Goal: Task Accomplishment & Management: Complete application form

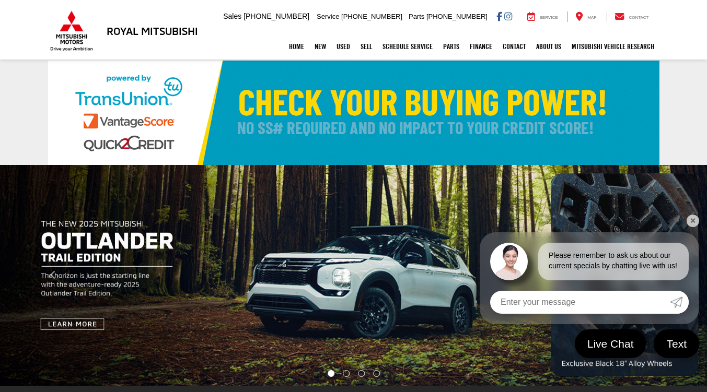
click at [272, 219] on img "carousel slide number 1 of 4" at bounding box center [353, 275] width 707 height 221
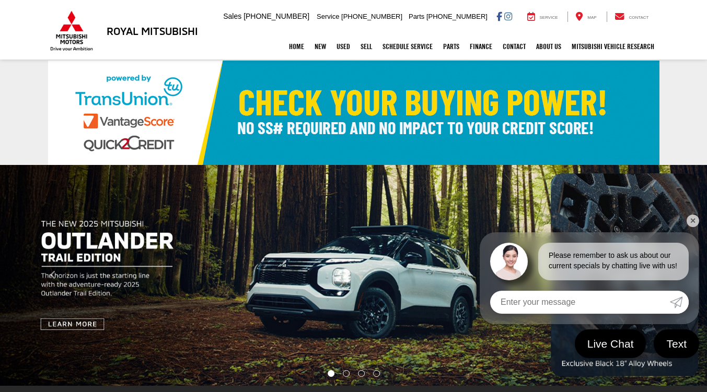
click at [677, 130] on link at bounding box center [353, 113] width 707 height 104
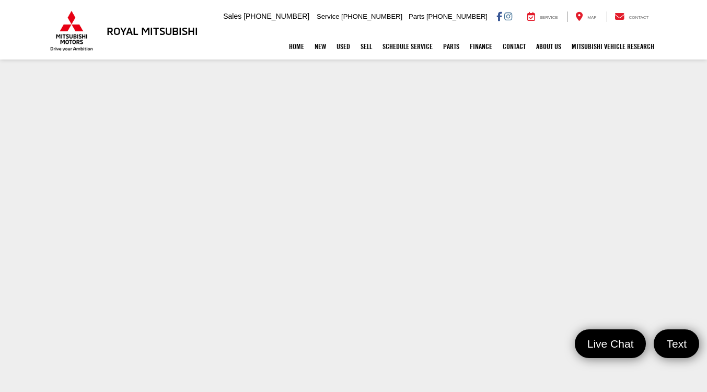
click at [43, 195] on section at bounding box center [353, 308] width 707 height 495
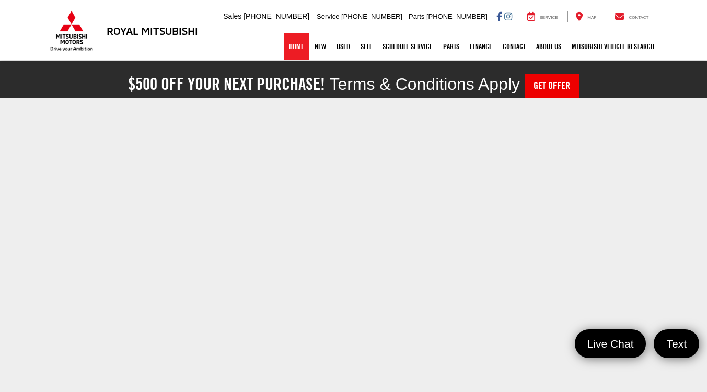
click at [298, 43] on link "Home" at bounding box center [297, 46] width 26 height 26
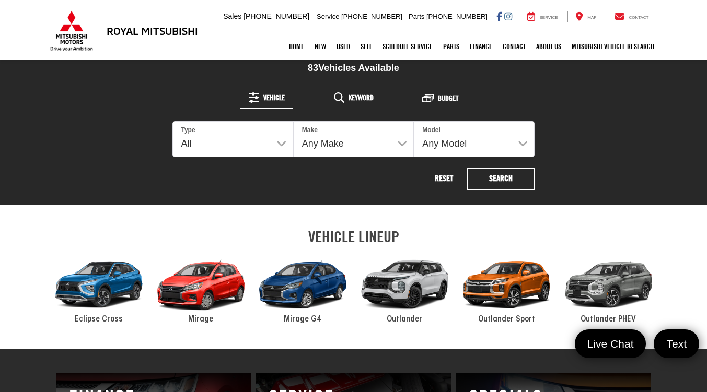
scroll to position [418, 0]
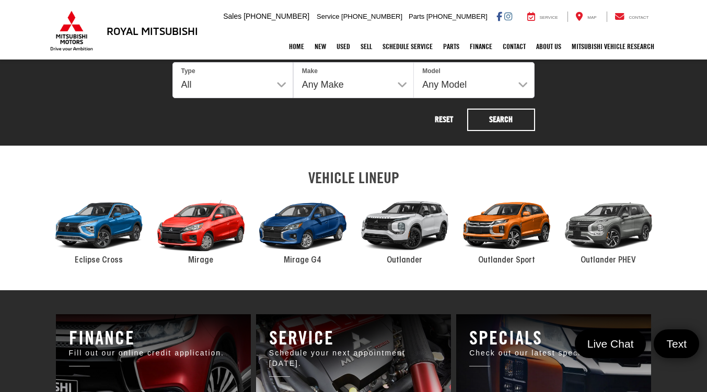
click at [506, 227] on div "2024 Mitsubishi Outlander Sport" at bounding box center [507, 226] width 102 height 69
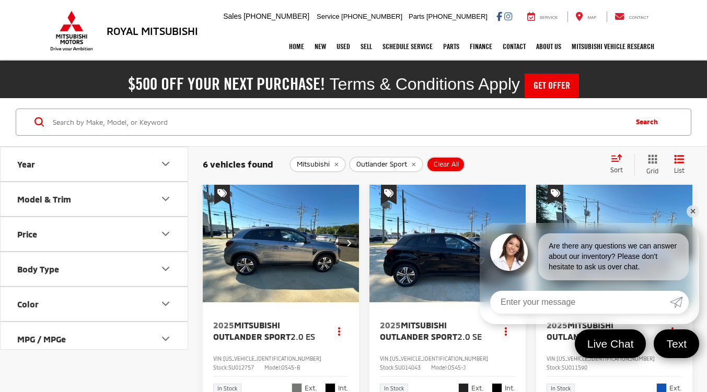
click at [696, 208] on link "✕" at bounding box center [692, 211] width 13 height 13
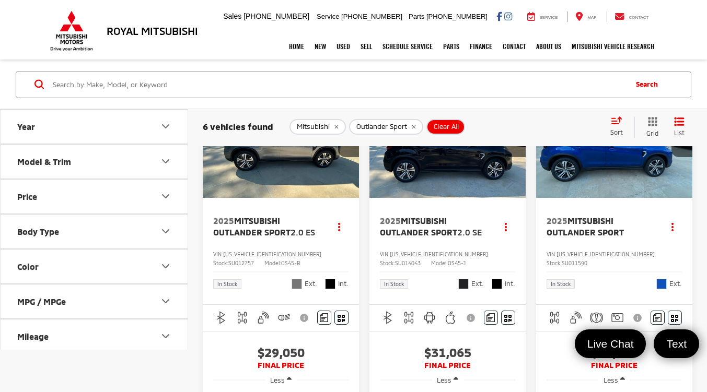
scroll to position [52, 0]
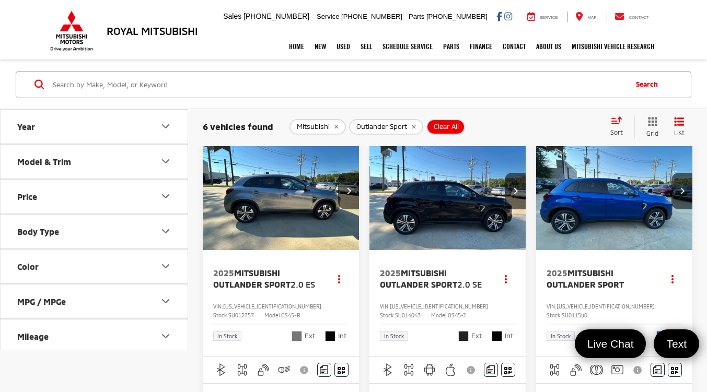
click at [172, 121] on button "Year" at bounding box center [95, 126] width 188 height 34
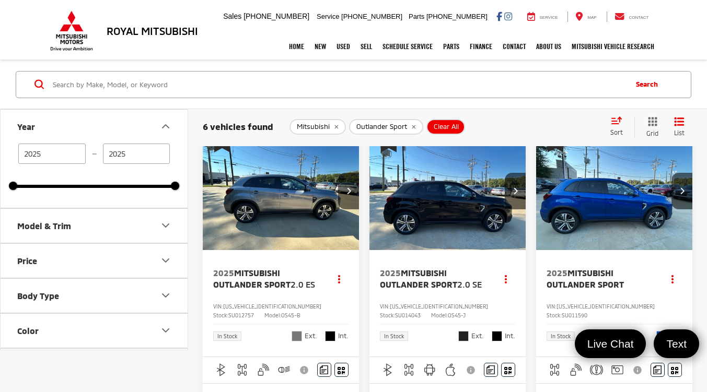
click at [84, 156] on input "2025" at bounding box center [51, 153] width 67 height 20
click at [79, 155] on input "2025" at bounding box center [51, 153] width 67 height 20
click at [321, 86] on input "Search by Make, Model, or Keyword" at bounding box center [339, 84] width 574 height 25
click at [342, 101] on div "Search" at bounding box center [353, 84] width 707 height 49
drag, startPoint x: 550, startPoint y: 118, endPoint x: 544, endPoint y: 121, distance: 5.8
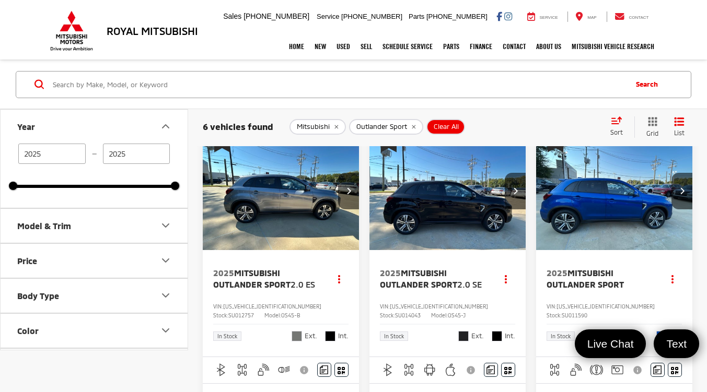
click at [547, 120] on div "6 vehicles found Mitsubishi Outlander Sport Clear All + 0 test Sort Price: High…" at bounding box center [447, 126] width 489 height 21
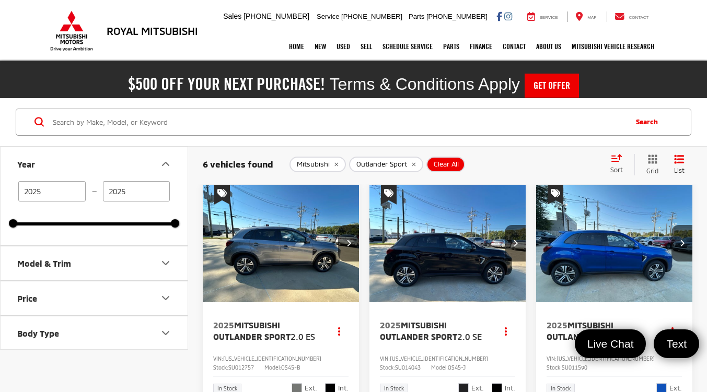
scroll to position [0, 0]
click at [446, 260] on img "2025 Mitsubishi Outlander Sport 2.0 SE 0" at bounding box center [448, 244] width 158 height 119
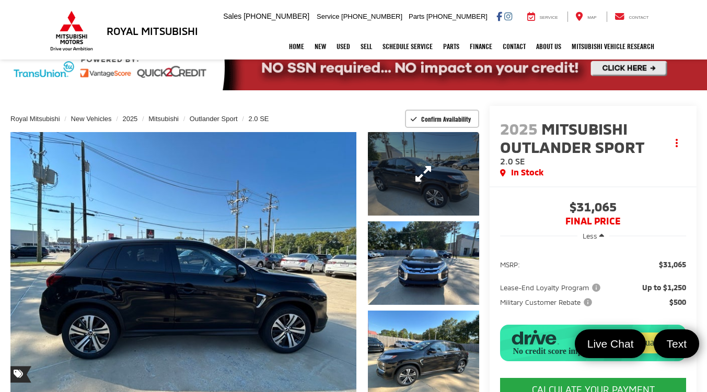
click at [380, 176] on link "Expand Photo 1" at bounding box center [424, 174] width 112 height 84
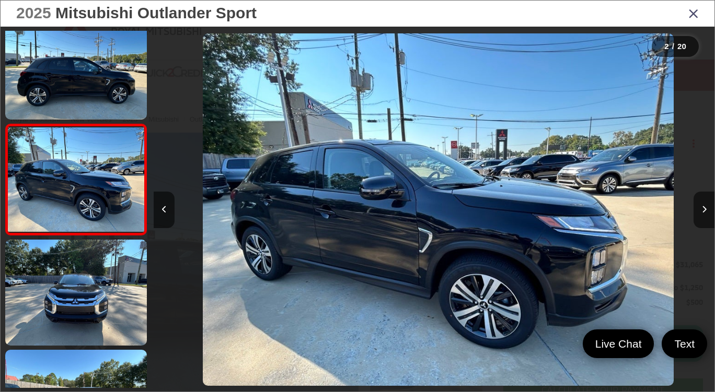
scroll to position [0, 561]
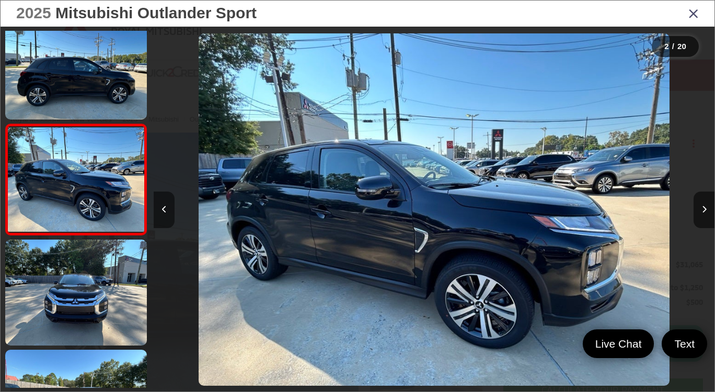
click at [167, 217] on button "Previous image" at bounding box center [164, 210] width 21 height 37
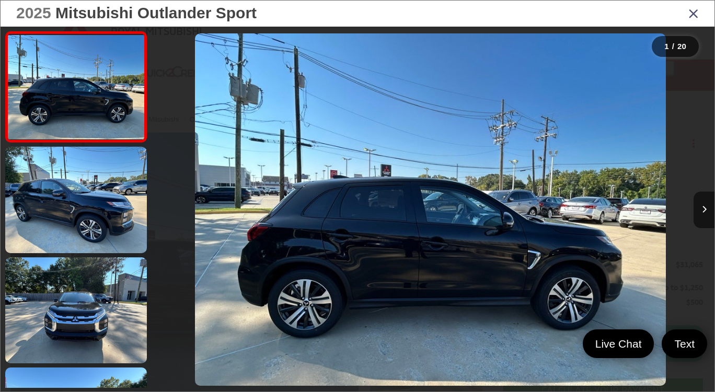
scroll to position [0, 0]
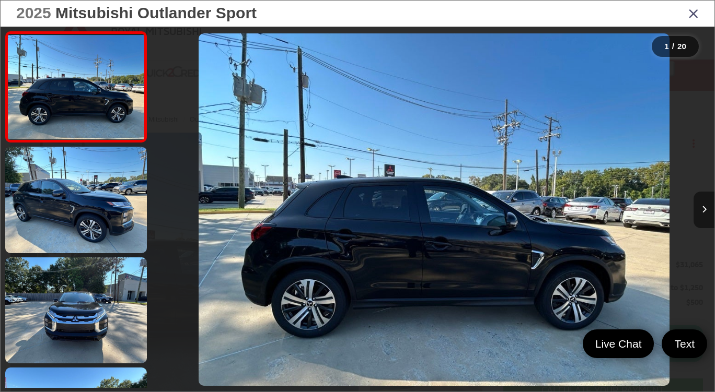
click at [702, 212] on icon "Next image" at bounding box center [704, 209] width 5 height 7
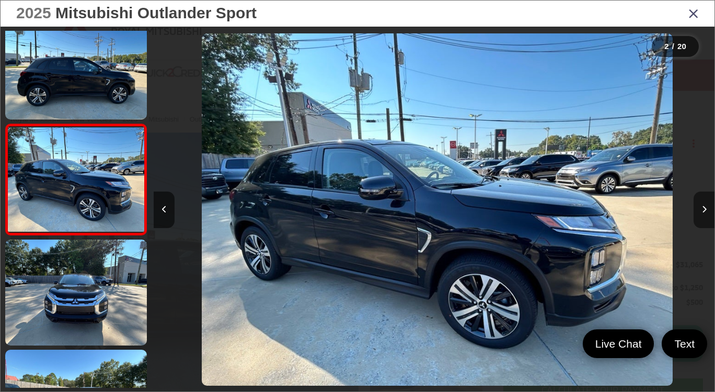
scroll to position [0, 561]
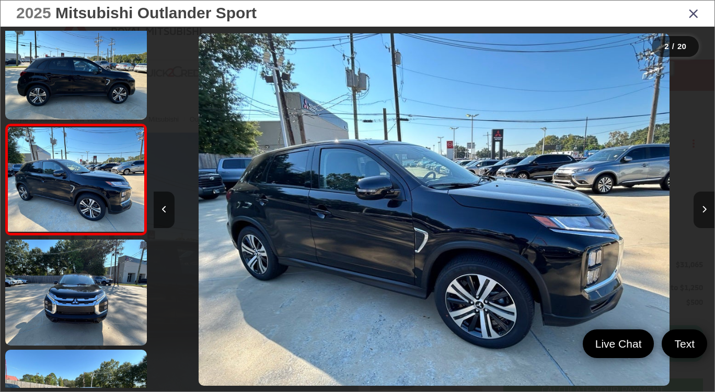
click at [698, 213] on button "Next image" at bounding box center [703, 210] width 21 height 37
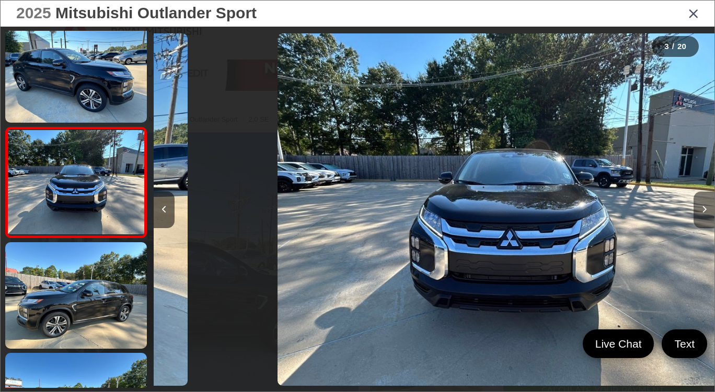
scroll to position [129, 0]
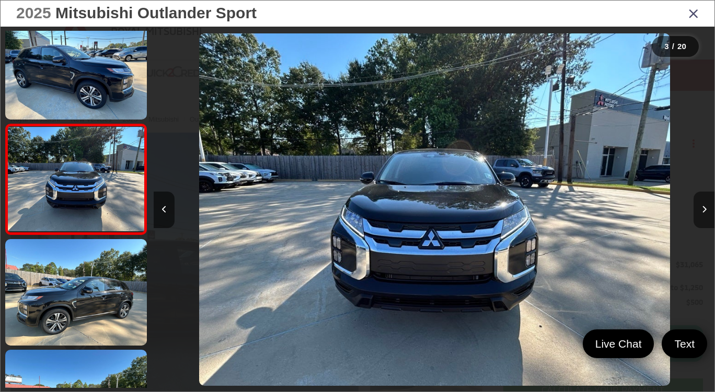
click at [698, 213] on button "Next image" at bounding box center [703, 210] width 21 height 37
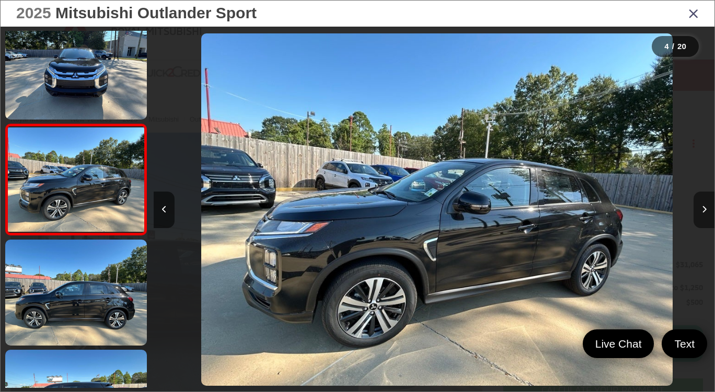
scroll to position [0, 1681]
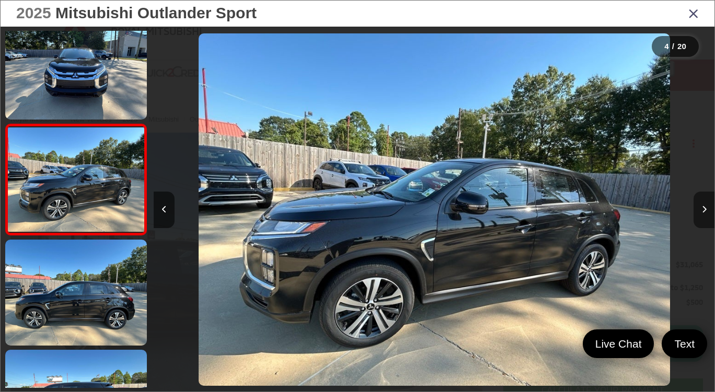
click at [697, 213] on button "Next image" at bounding box center [703, 210] width 21 height 37
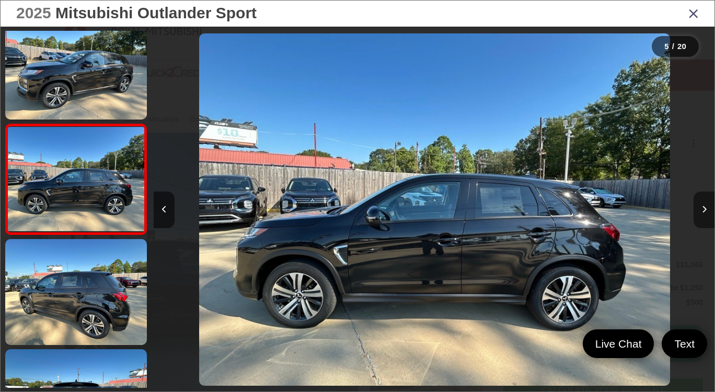
scroll to position [0, 2242]
click at [696, 215] on button "Next image" at bounding box center [703, 210] width 21 height 37
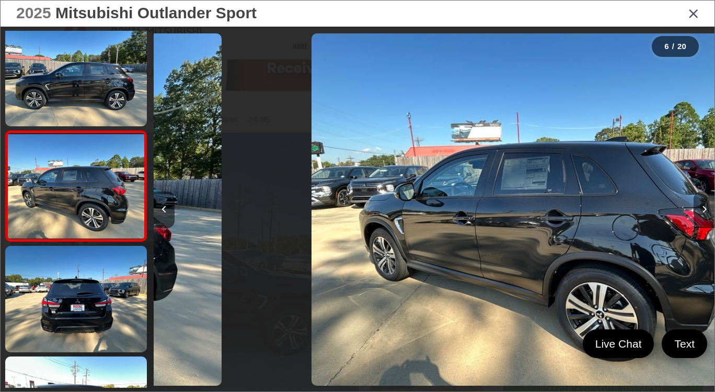
scroll to position [460, 0]
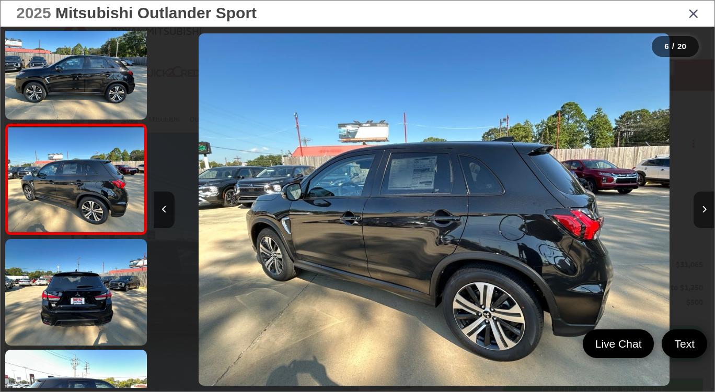
click at [696, 215] on button "Next image" at bounding box center [703, 210] width 21 height 37
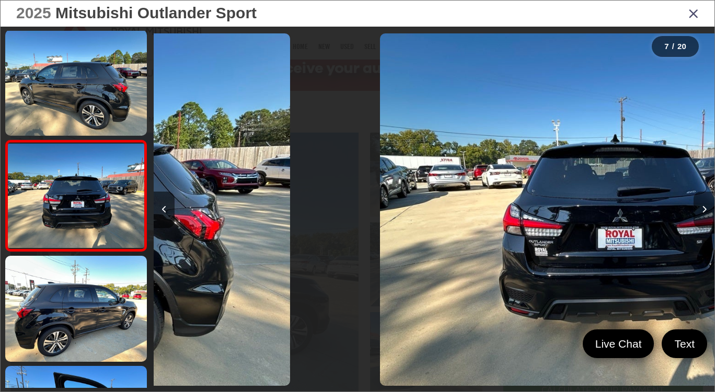
scroll to position [0, 0]
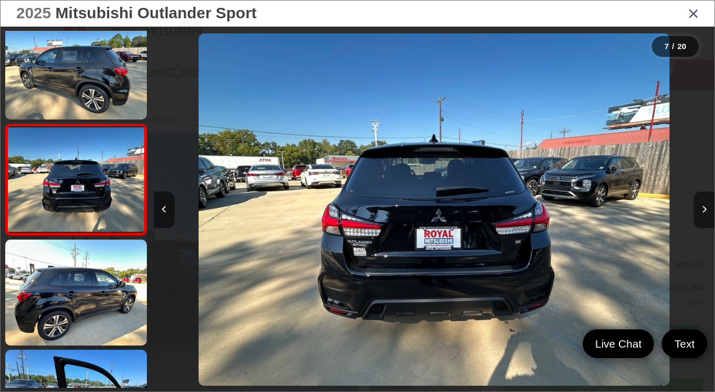
click at [696, 215] on button "Next image" at bounding box center [703, 210] width 21 height 37
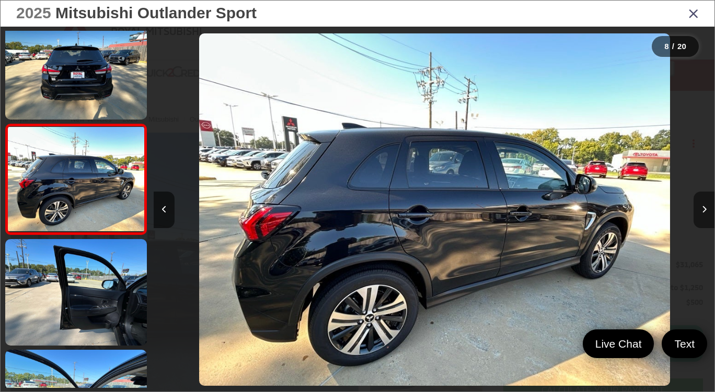
click at [696, 215] on button "Next image" at bounding box center [703, 210] width 21 height 37
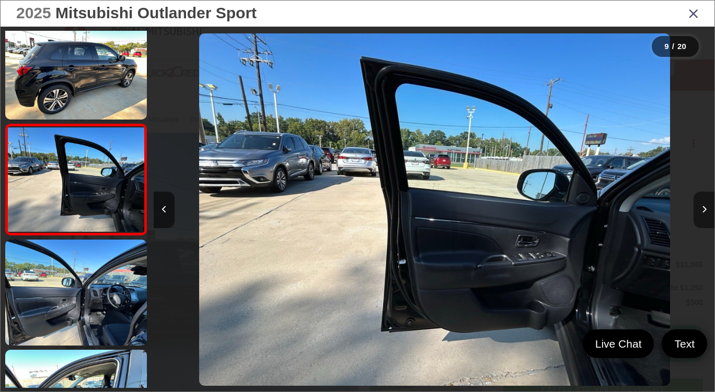
click at [696, 215] on button "Next image" at bounding box center [703, 210] width 21 height 37
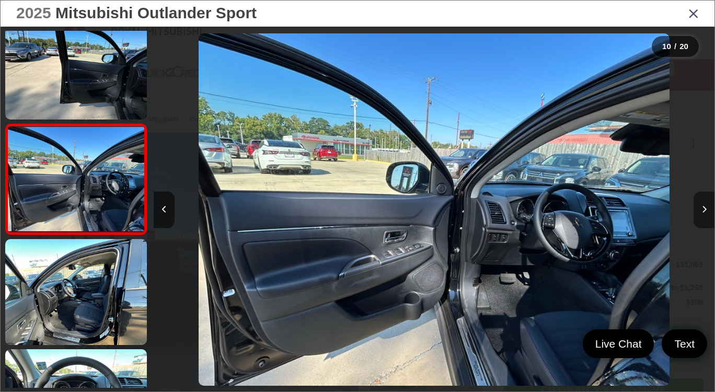
click at [694, 217] on button "Next image" at bounding box center [703, 210] width 21 height 37
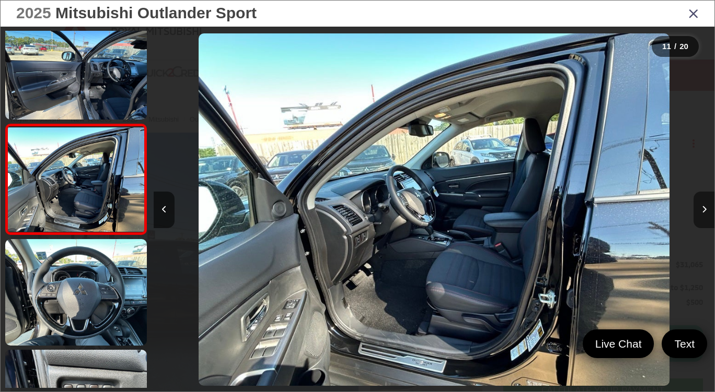
click at [693, 218] on button "Next image" at bounding box center [703, 210] width 21 height 37
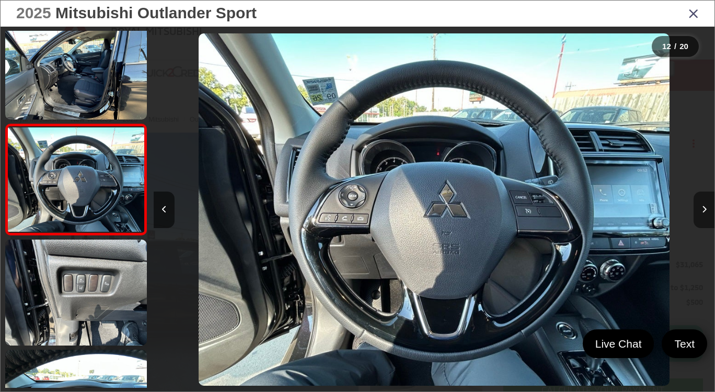
click at [693, 218] on button "Next image" at bounding box center [703, 210] width 21 height 37
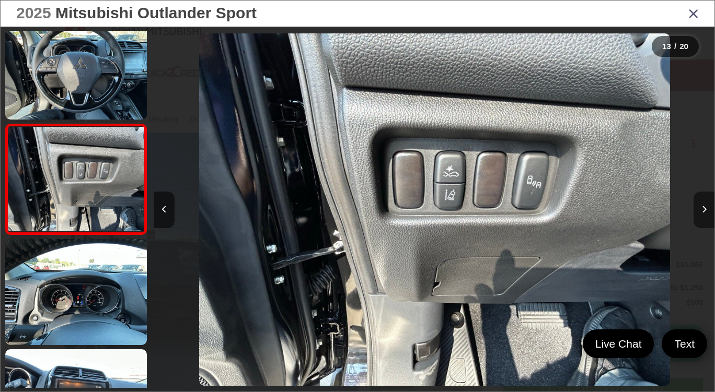
click at [693, 218] on button "Next image" at bounding box center [703, 210] width 21 height 37
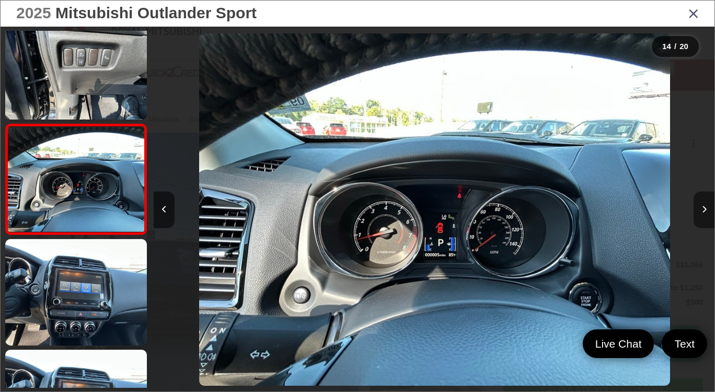
click at [693, 218] on button "Next image" at bounding box center [703, 210] width 21 height 37
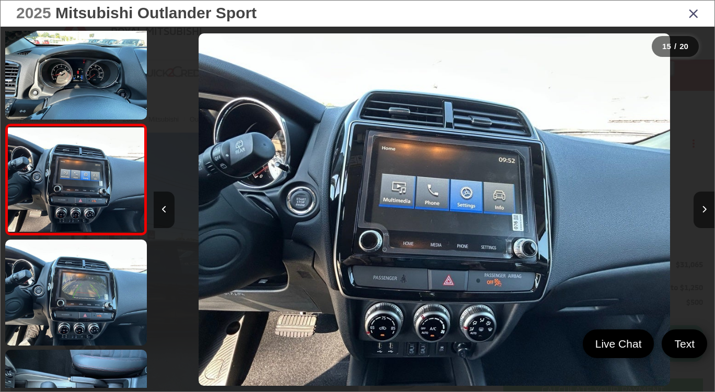
click at [691, 220] on div at bounding box center [644, 210] width 140 height 366
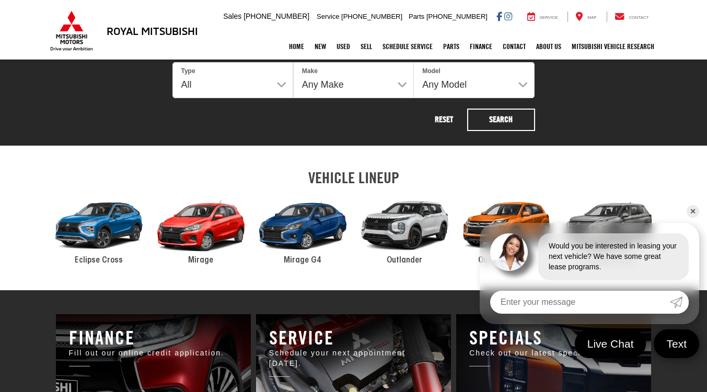
click at [414, 228] on div "2024 Mitsubishi Outlander" at bounding box center [405, 226] width 102 height 69
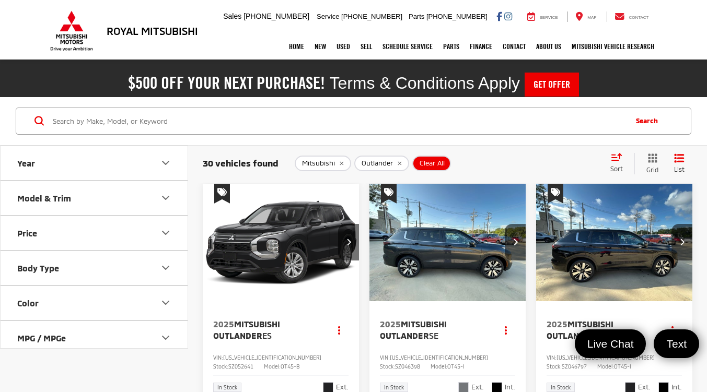
scroll to position [52, 0]
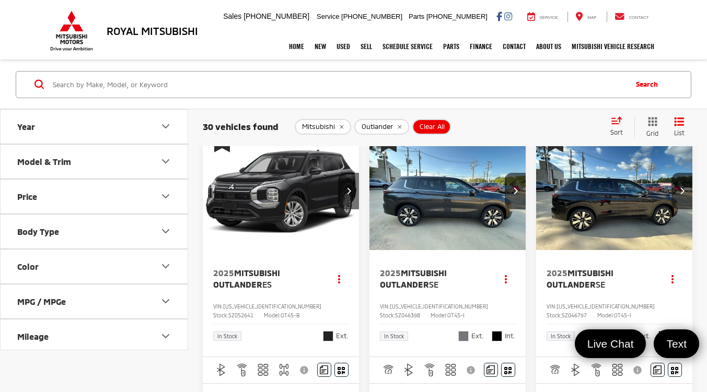
click at [72, 133] on button "Year" at bounding box center [95, 126] width 188 height 34
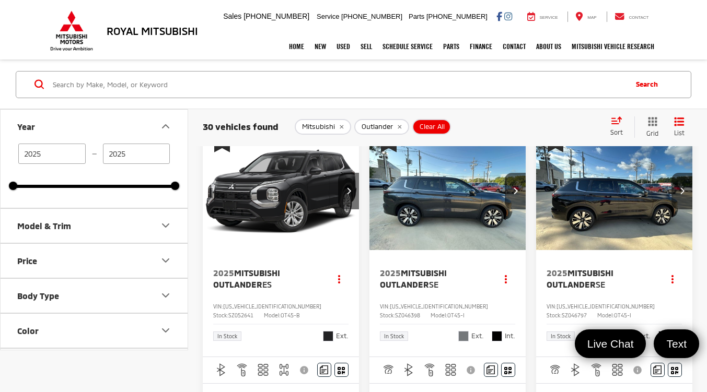
click at [62, 154] on input "2025" at bounding box center [51, 153] width 67 height 20
drag, startPoint x: 177, startPoint y: 187, endPoint x: 79, endPoint y: 199, distance: 98.4
click at [80, 199] on div "2025 — 2025 2025 2025" at bounding box center [94, 175] width 187 height 64
drag, startPoint x: 15, startPoint y: 183, endPoint x: 42, endPoint y: 185, distance: 27.7
click at [42, 185] on div "2025 2025" at bounding box center [94, 185] width 162 height 3
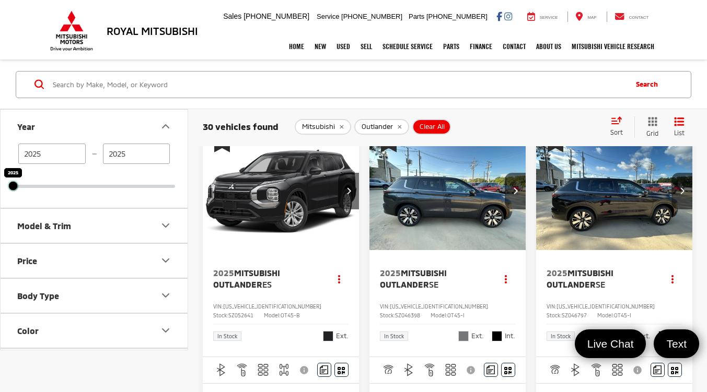
drag, startPoint x: 16, startPoint y: 189, endPoint x: 49, endPoint y: 192, distance: 33.6
click at [49, 192] on div "2025 — 2025 2025 2025" at bounding box center [94, 175] width 187 height 64
drag, startPoint x: 47, startPoint y: 183, endPoint x: 96, endPoint y: 176, distance: 49.1
click at [64, 180] on div "2025 — 2025 2025 2025" at bounding box center [94, 165] width 162 height 44
drag, startPoint x: 98, startPoint y: 176, endPoint x: 135, endPoint y: 174, distance: 37.1
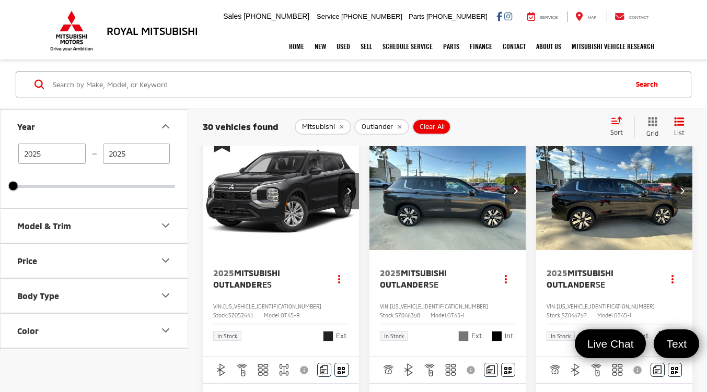
click at [103, 175] on div "2025 — 2025 2025 2025" at bounding box center [94, 165] width 162 height 44
click at [161, 186] on div at bounding box center [94, 185] width 162 height 3
drag, startPoint x: 14, startPoint y: 185, endPoint x: 123, endPoint y: 191, distance: 109.3
click at [119, 196] on div "2025 — 2025 2025 2025" at bounding box center [94, 175] width 187 height 64
click at [130, 155] on input "2025" at bounding box center [136, 153] width 67 height 20
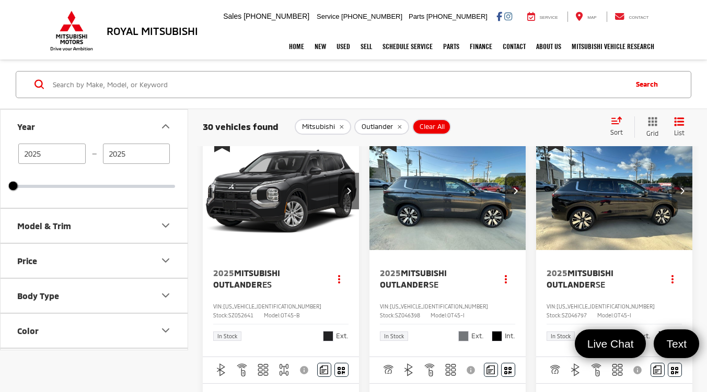
click at [58, 155] on input "2025" at bounding box center [51, 153] width 67 height 20
type input "2019"
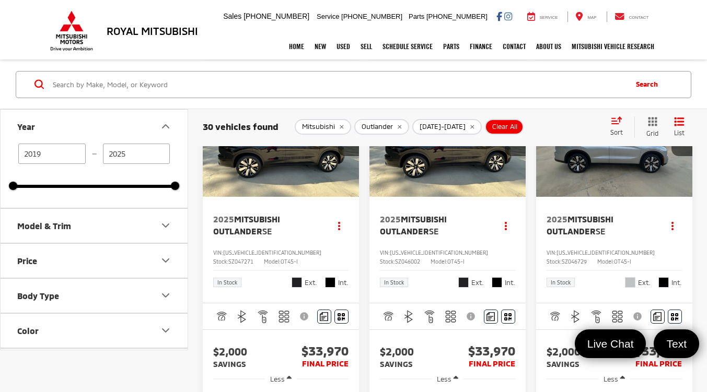
scroll to position [665, 0]
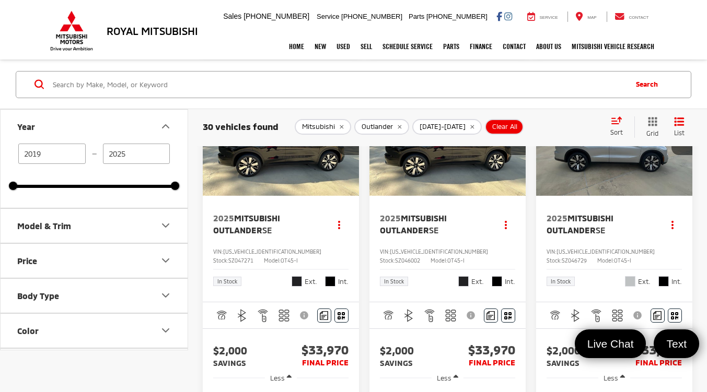
click at [69, 269] on button "Price" at bounding box center [95, 260] width 188 height 34
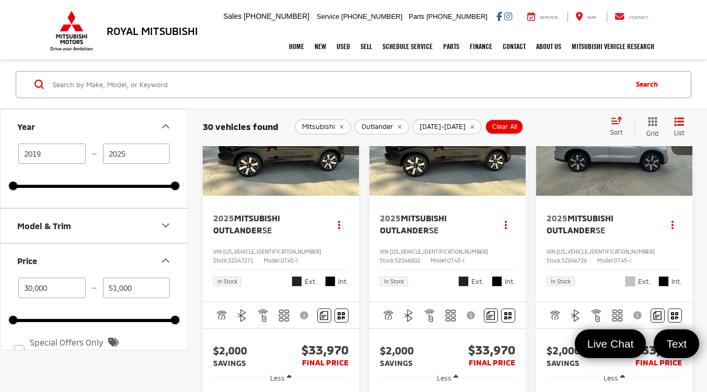
click at [147, 294] on input "51,000" at bounding box center [136, 287] width 67 height 20
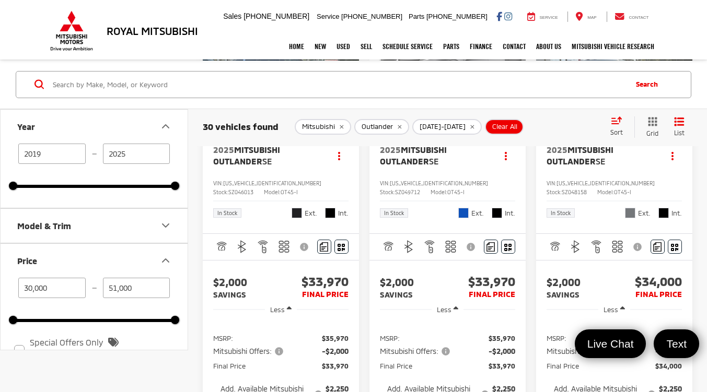
scroll to position [1240, 0]
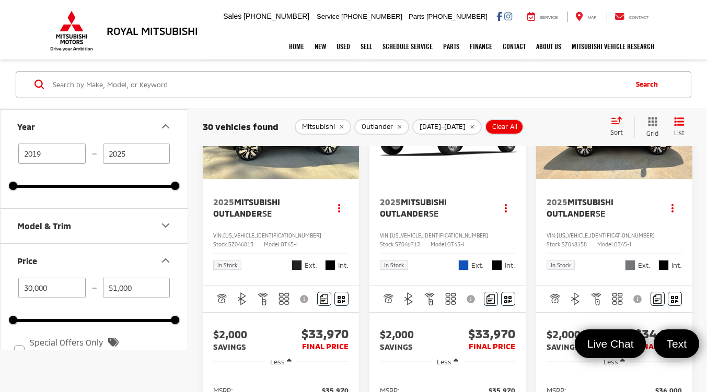
click at [629, 180] on img "2025 Mitsubishi Outlander SE 0" at bounding box center [614, 121] width 158 height 119
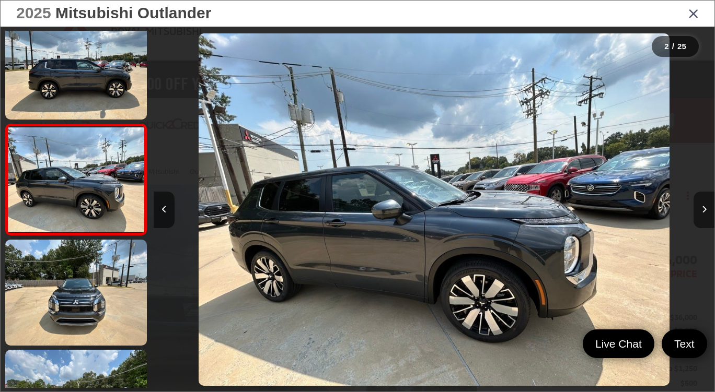
click at [700, 216] on button "Next image" at bounding box center [703, 210] width 21 height 37
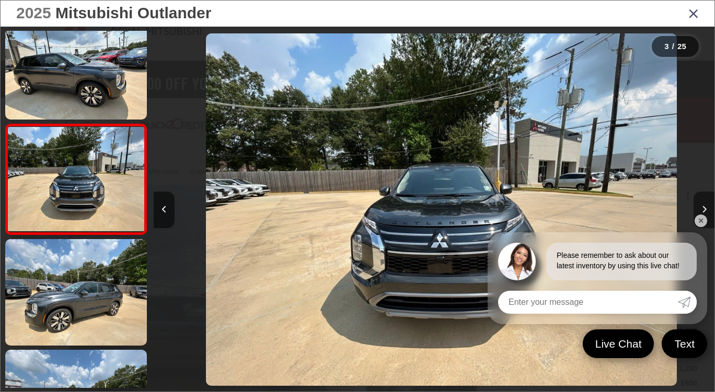
scroll to position [0, 1121]
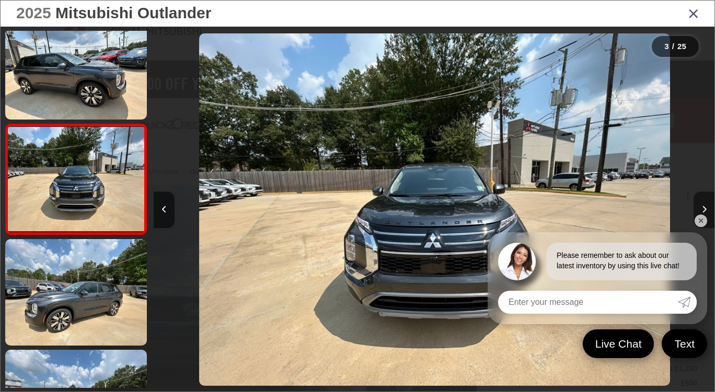
click at [700, 216] on link "✕" at bounding box center [700, 221] width 13 height 13
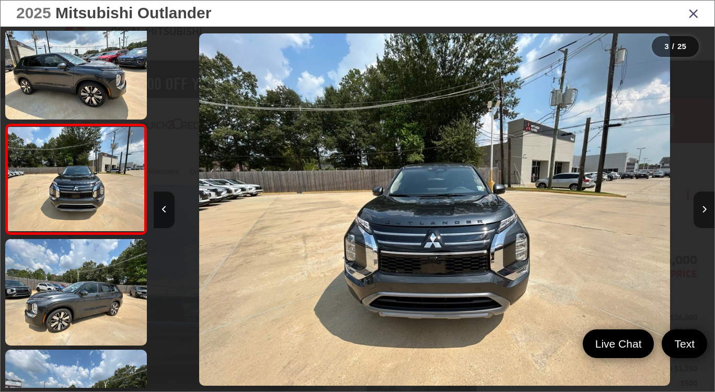
click at [707, 216] on button "Next image" at bounding box center [703, 210] width 21 height 37
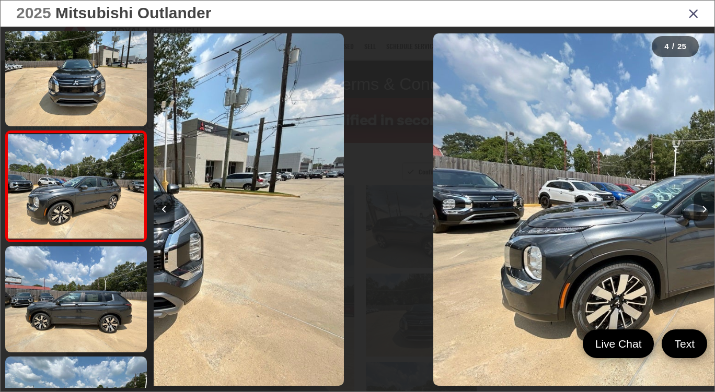
scroll to position [239, 0]
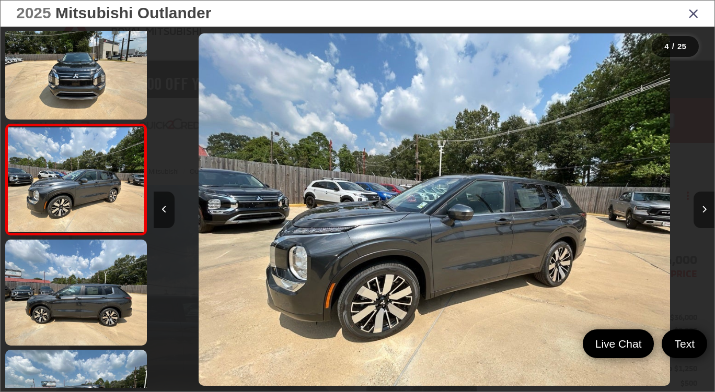
click at [705, 217] on button "Next image" at bounding box center [703, 210] width 21 height 37
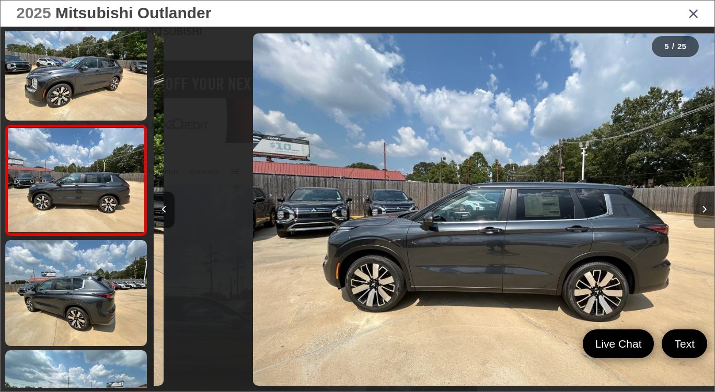
scroll to position [349, 0]
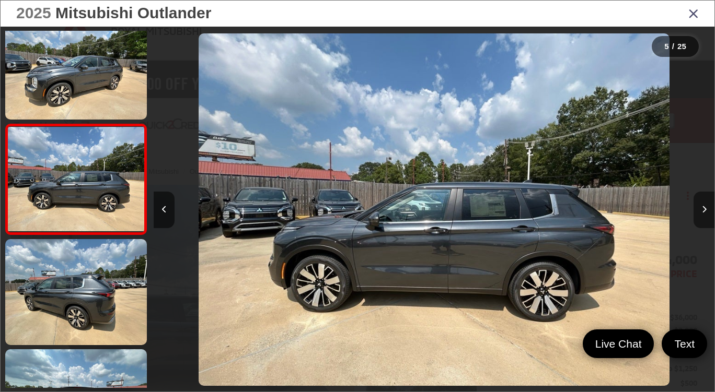
click at [705, 217] on button "Next image" at bounding box center [703, 210] width 21 height 37
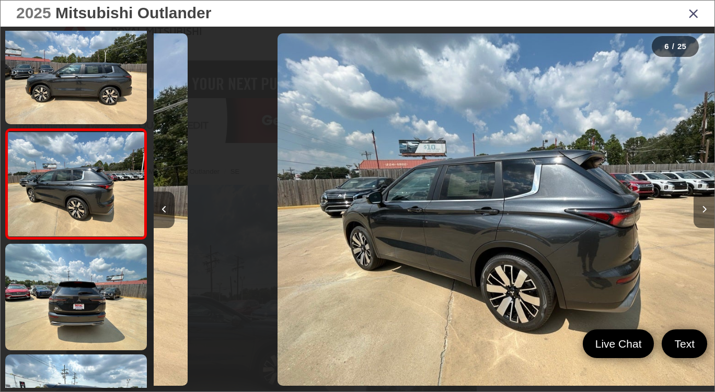
scroll to position [460, 0]
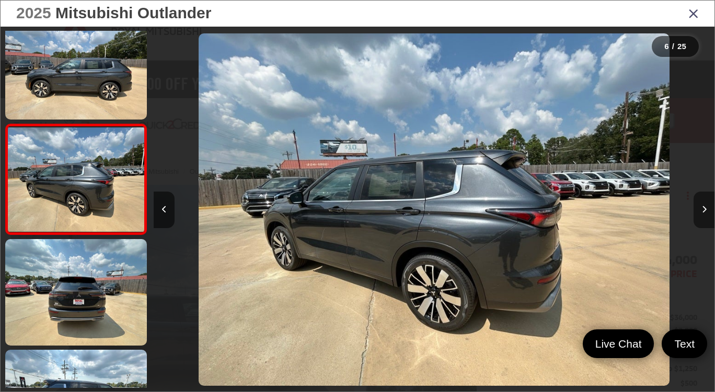
click at [704, 218] on button "Next image" at bounding box center [703, 210] width 21 height 37
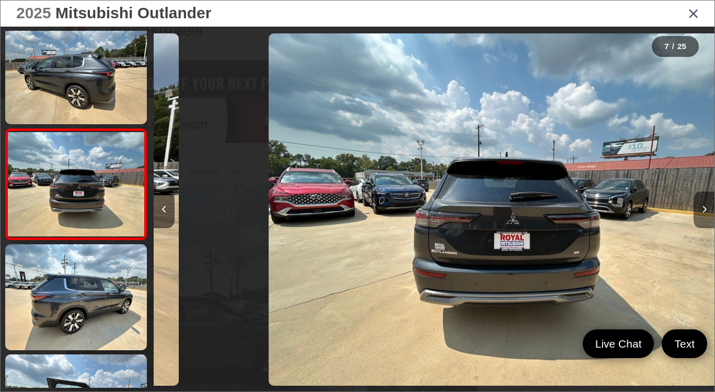
scroll to position [570, 0]
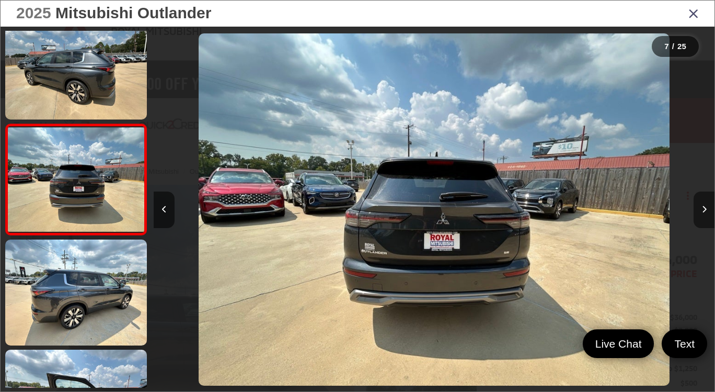
click at [704, 218] on button "Next image" at bounding box center [703, 210] width 21 height 37
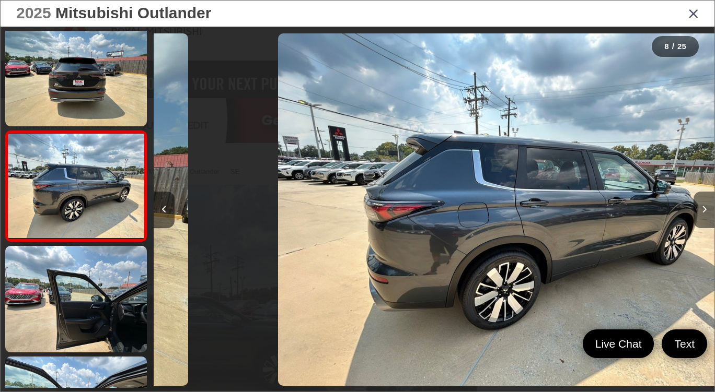
scroll to position [681, 0]
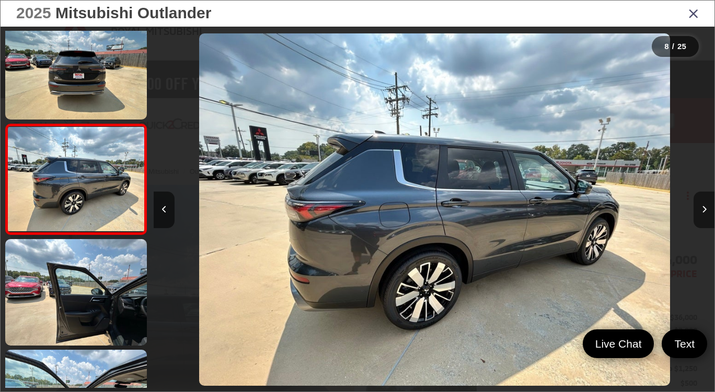
click at [704, 218] on button "Next image" at bounding box center [703, 210] width 21 height 37
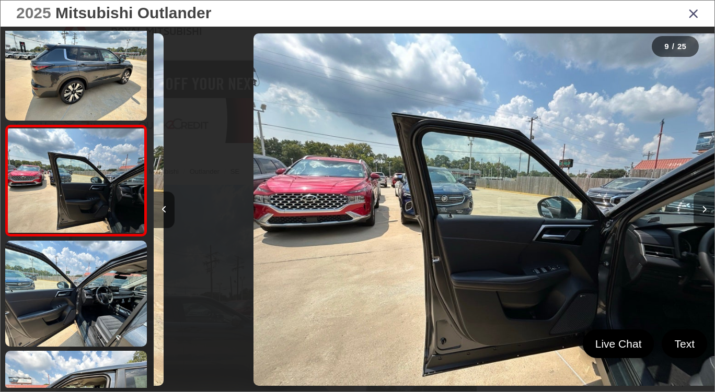
scroll to position [791, 0]
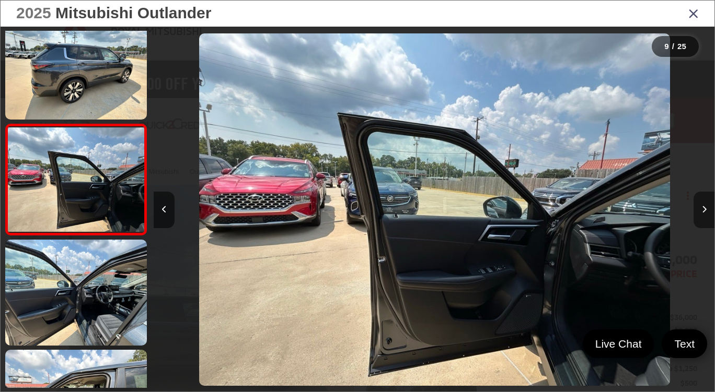
click at [704, 218] on button "Next image" at bounding box center [703, 210] width 21 height 37
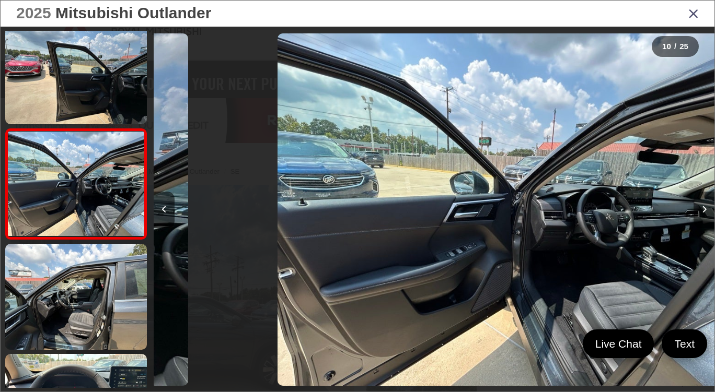
scroll to position [0, 0]
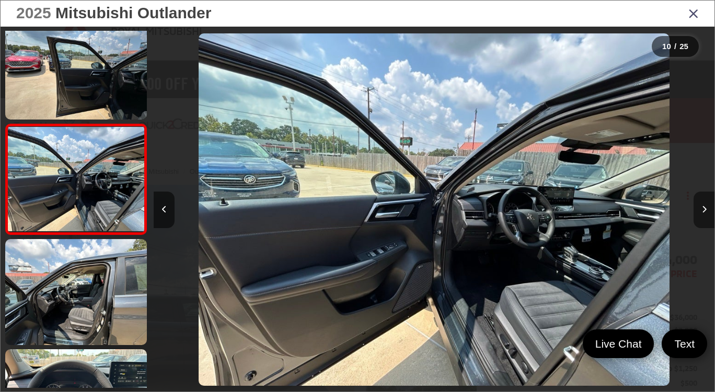
click at [703, 219] on button "Next image" at bounding box center [703, 210] width 21 height 37
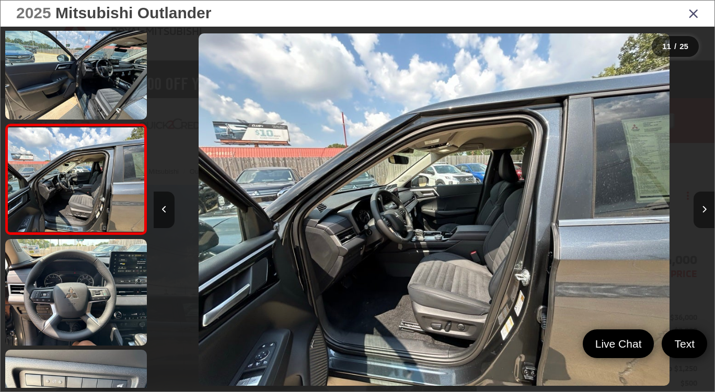
click at [702, 220] on button "Next image" at bounding box center [703, 210] width 21 height 37
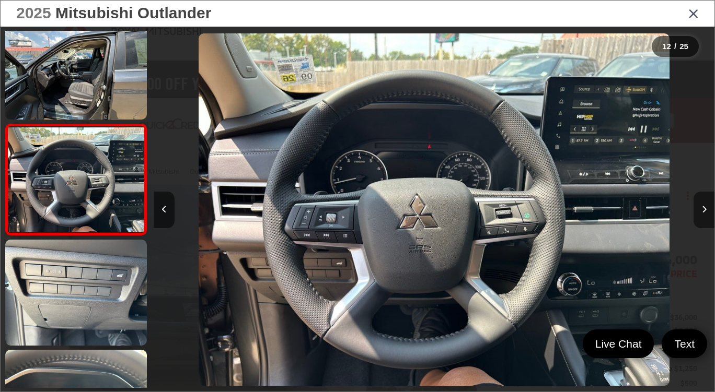
click at [700, 221] on button "Next image" at bounding box center [703, 210] width 21 height 37
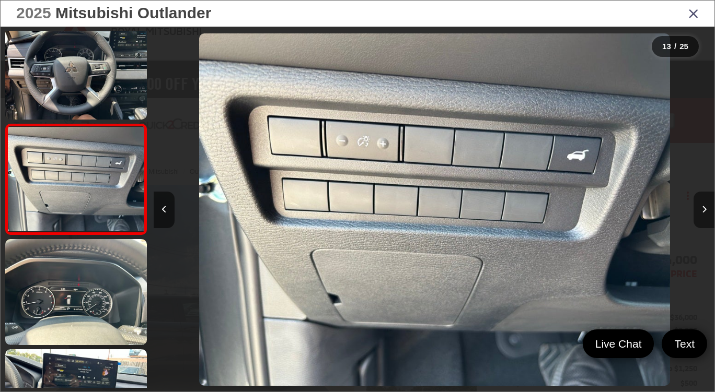
click at [700, 221] on button "Next image" at bounding box center [703, 210] width 21 height 37
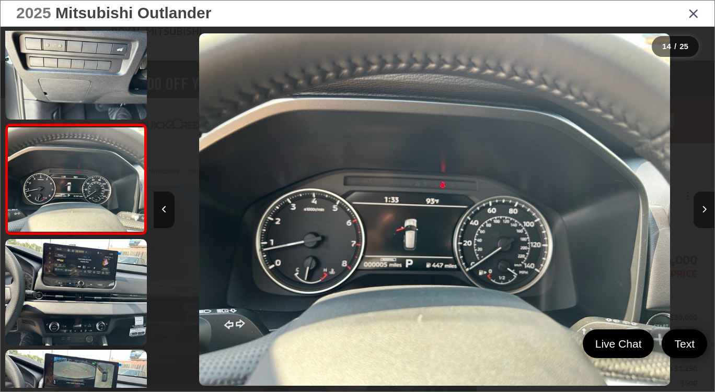
click at [700, 221] on button "Next image" at bounding box center [703, 210] width 21 height 37
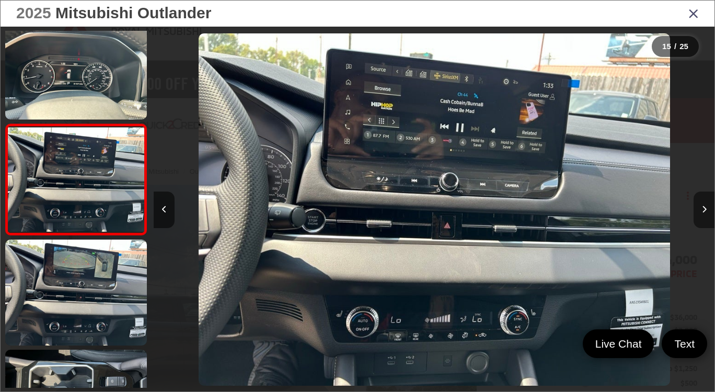
click at [696, 226] on button "Next image" at bounding box center [703, 210] width 21 height 37
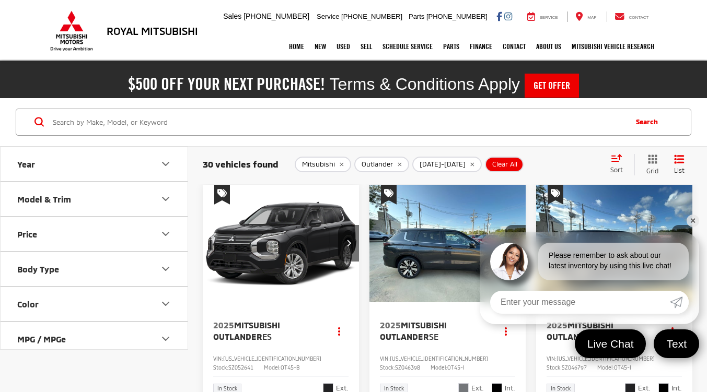
click at [438, 168] on span "[DATE]-[DATE]" at bounding box center [442, 164] width 46 height 8
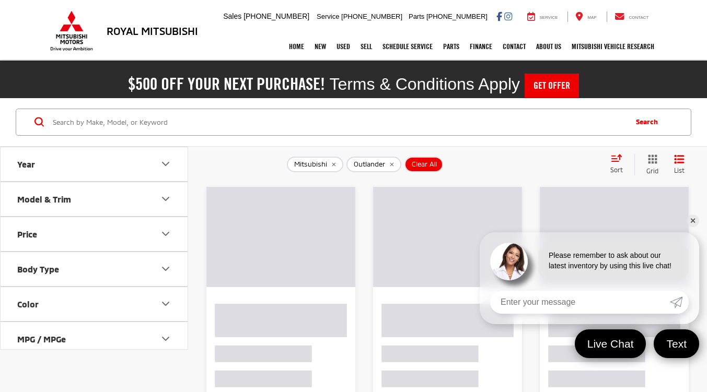
click at [438, 168] on button "Clear All" at bounding box center [423, 165] width 39 height 16
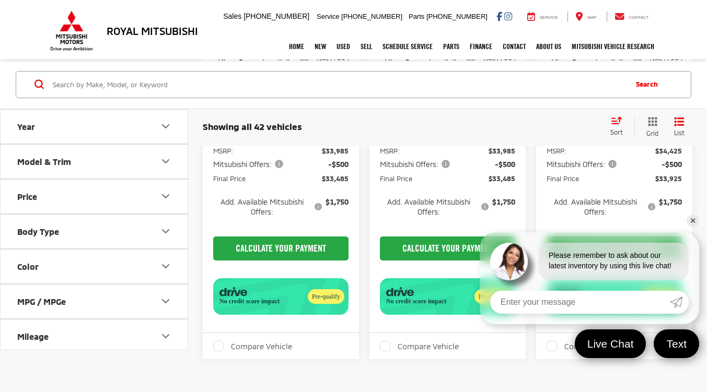
scroll to position [1828, 0]
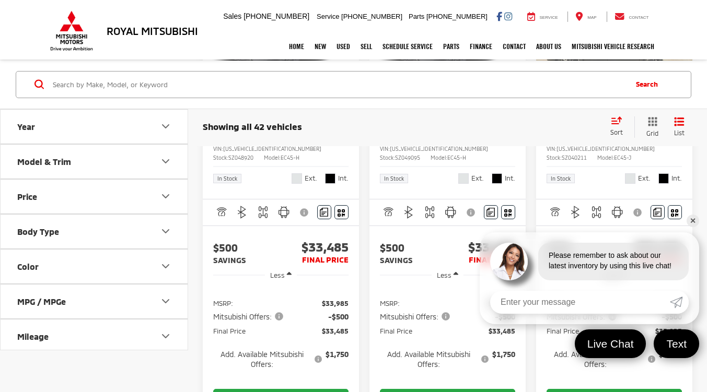
click at [596, 94] on img "2025 Mitsubishi Eclipse Cross SE 0" at bounding box center [614, 34] width 158 height 119
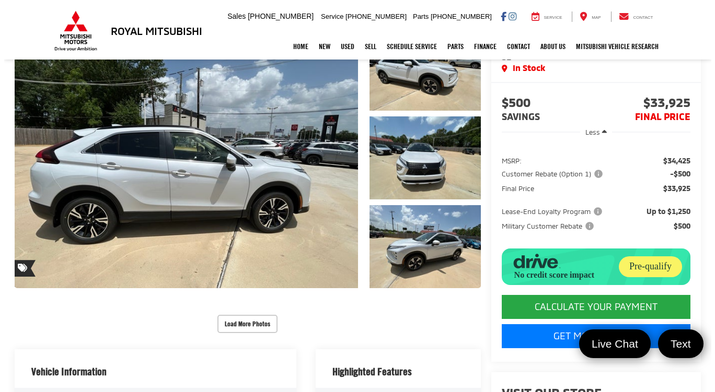
scroll to position [52, 0]
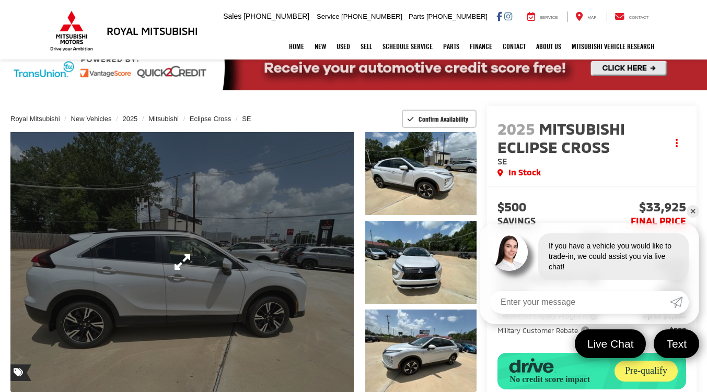
click at [307, 243] on link "Expand Photo 0" at bounding box center [181, 262] width 343 height 261
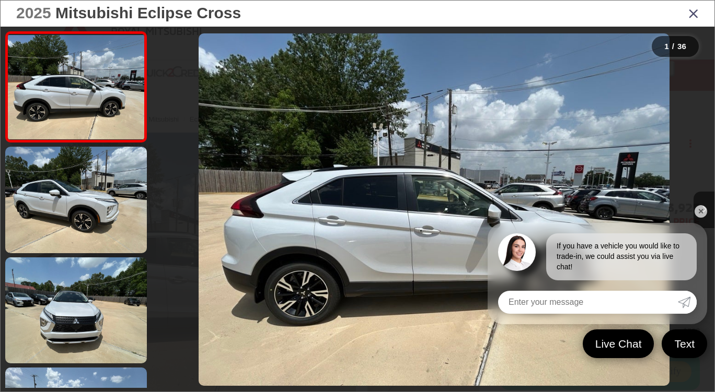
click at [693, 176] on div at bounding box center [644, 210] width 140 height 366
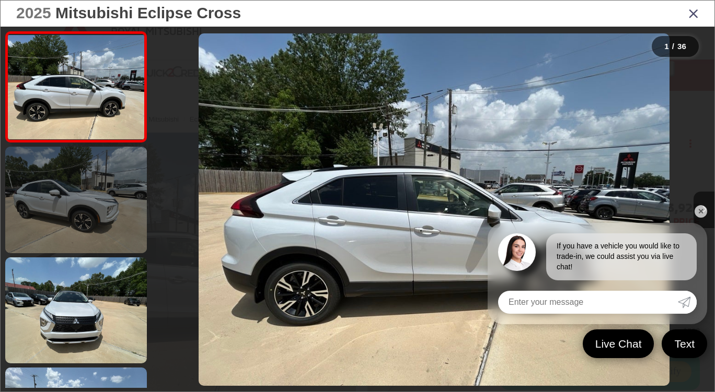
click at [86, 193] on link at bounding box center [76, 200] width 142 height 106
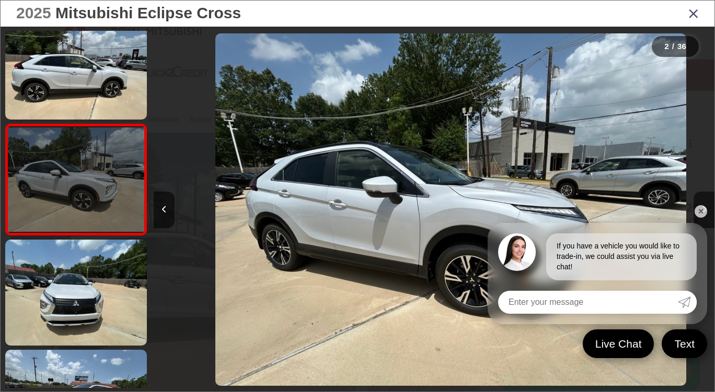
scroll to position [0, 561]
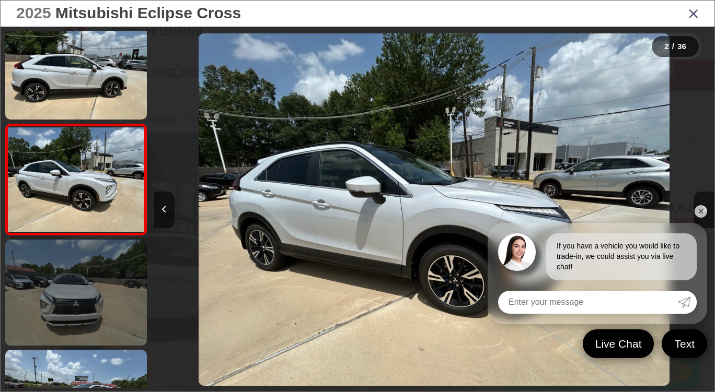
click at [66, 248] on link at bounding box center [76, 293] width 142 height 106
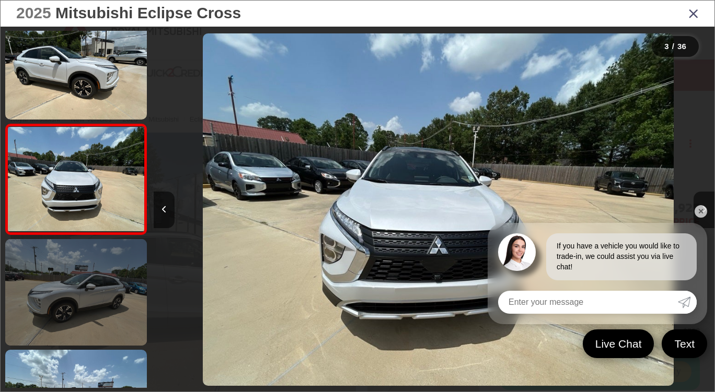
scroll to position [0, 1121]
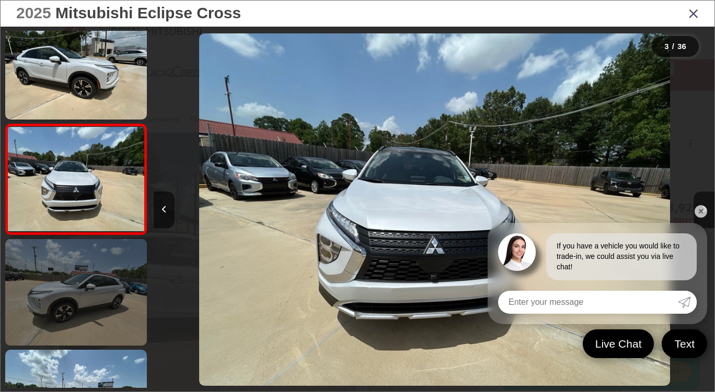
click at [90, 286] on link at bounding box center [76, 292] width 142 height 106
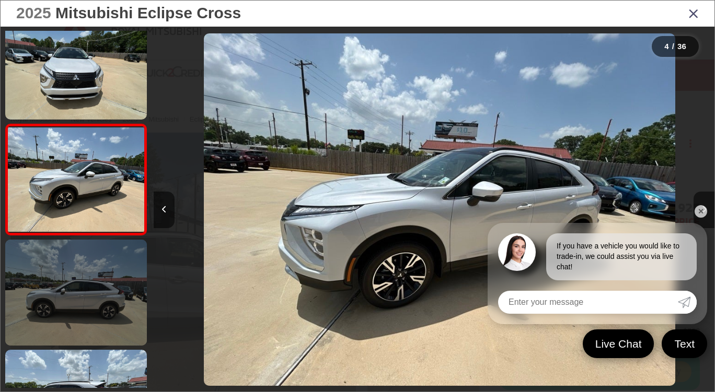
scroll to position [0, 1681]
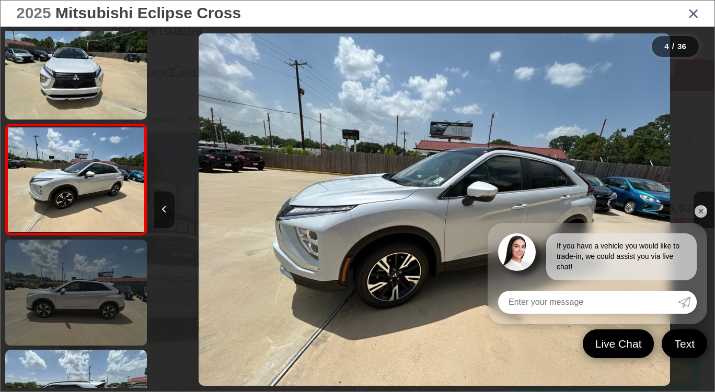
click at [86, 304] on link at bounding box center [76, 293] width 142 height 106
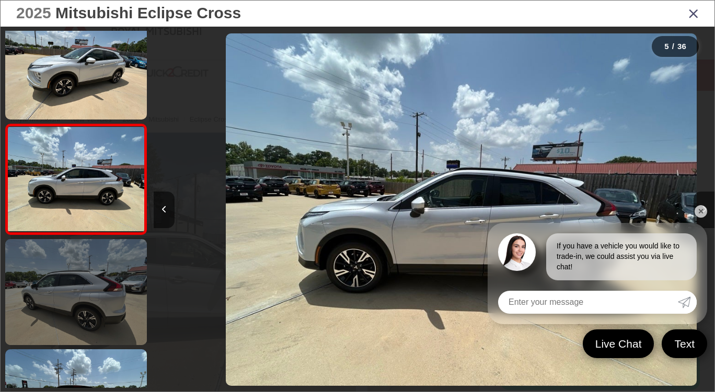
scroll to position [349, 0]
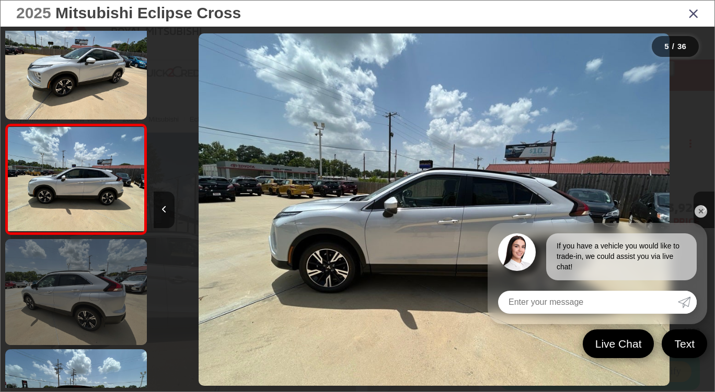
click at [98, 343] on link at bounding box center [76, 292] width 142 height 106
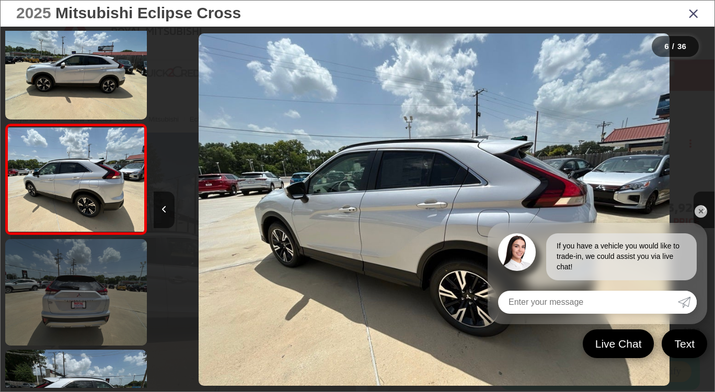
scroll to position [512, 0]
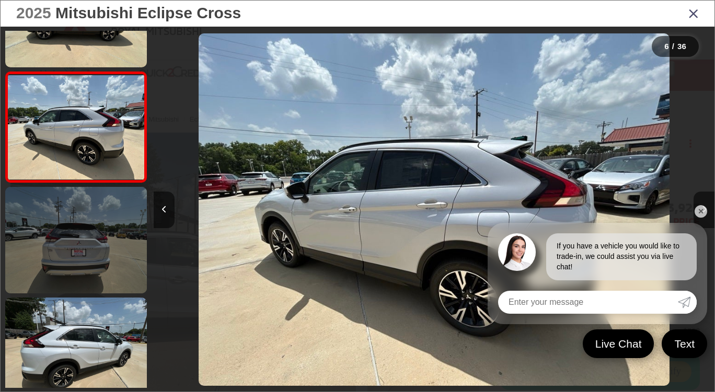
click at [71, 269] on link at bounding box center [76, 240] width 142 height 106
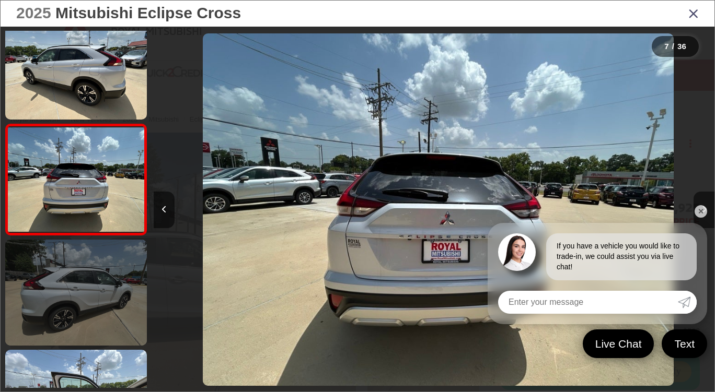
scroll to position [0, 3363]
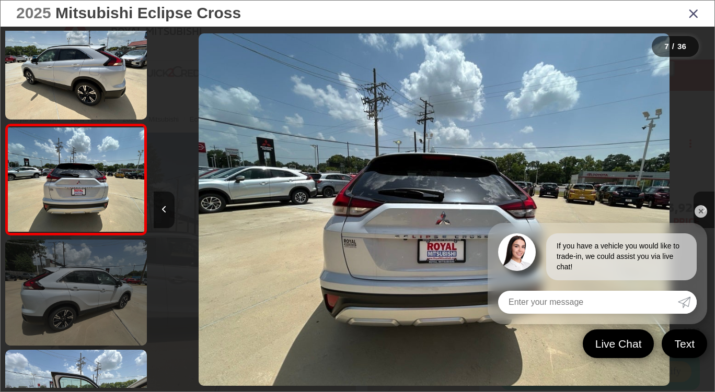
click at [89, 313] on link at bounding box center [76, 293] width 142 height 106
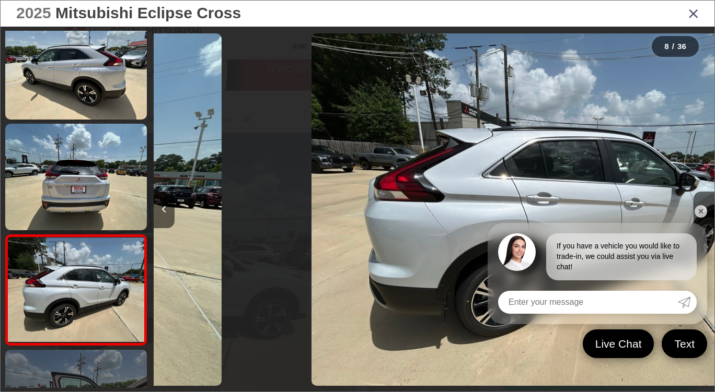
scroll to position [0, 0]
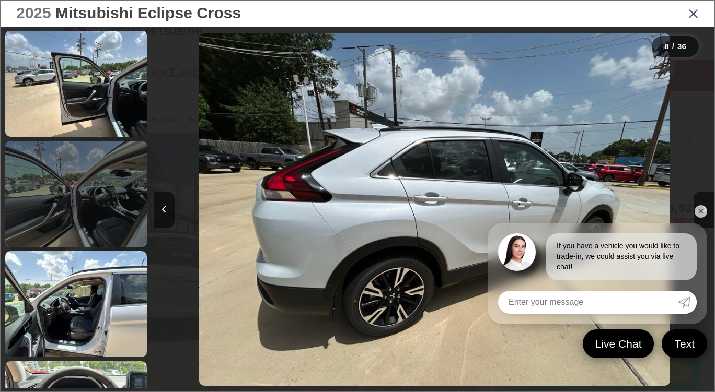
click at [107, 219] on link at bounding box center [76, 194] width 142 height 106
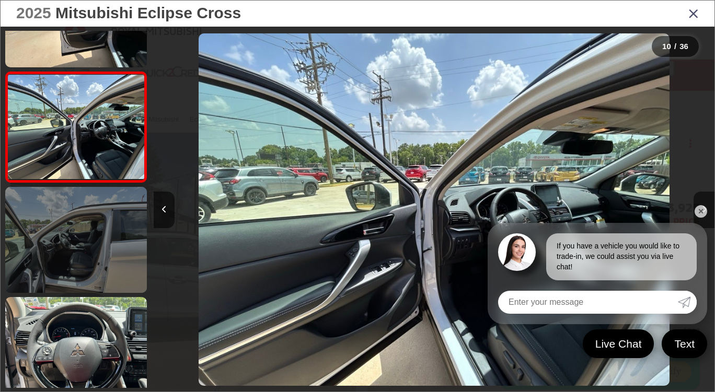
click at [87, 254] on link at bounding box center [76, 240] width 142 height 106
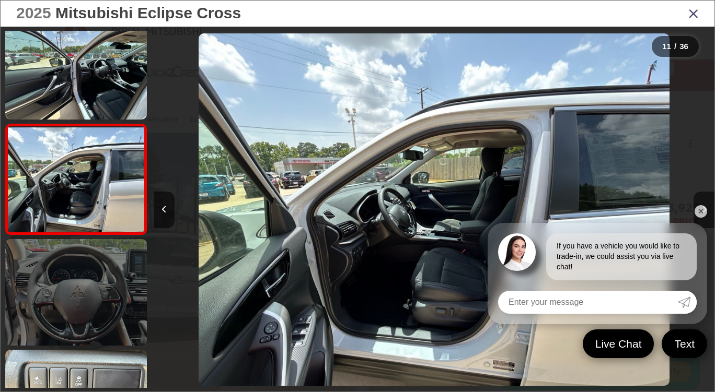
click at [104, 271] on link at bounding box center [76, 292] width 142 height 106
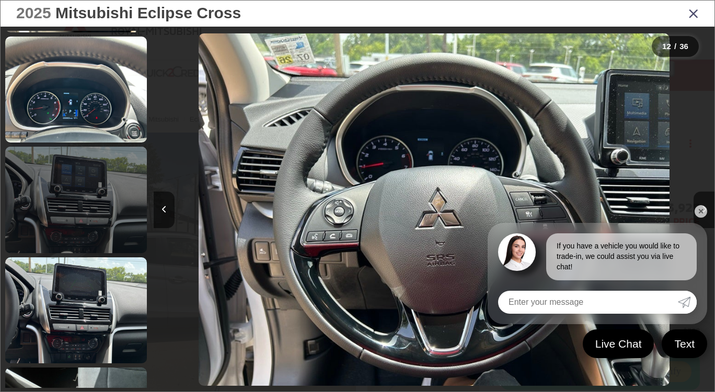
click at [81, 201] on link at bounding box center [76, 200] width 142 height 106
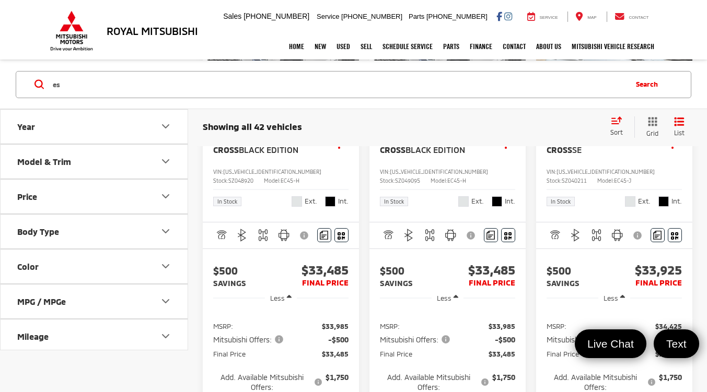
scroll to position [1923, 0]
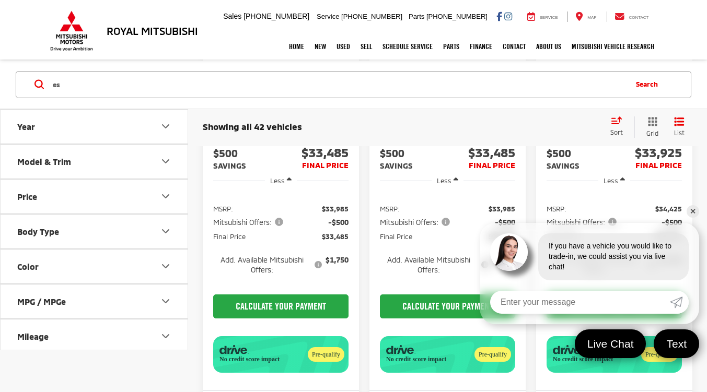
type input "es"
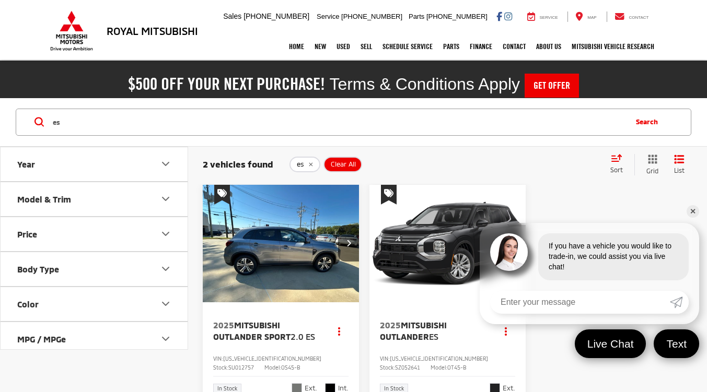
click at [75, 124] on input "es" at bounding box center [339, 122] width 574 height 25
click at [83, 232] on button "Price" at bounding box center [95, 234] width 188 height 34
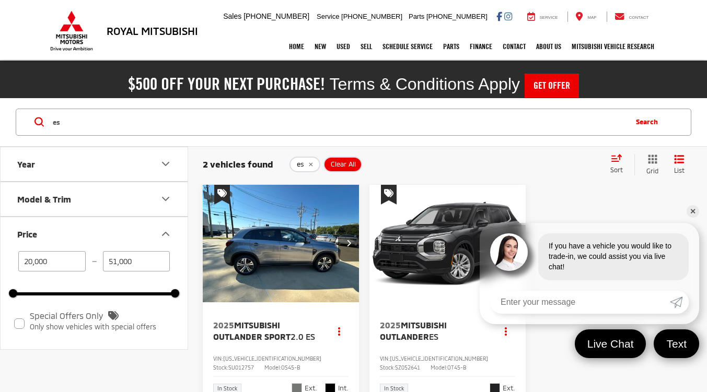
click at [83, 203] on button "Model & Trim" at bounding box center [95, 199] width 188 height 34
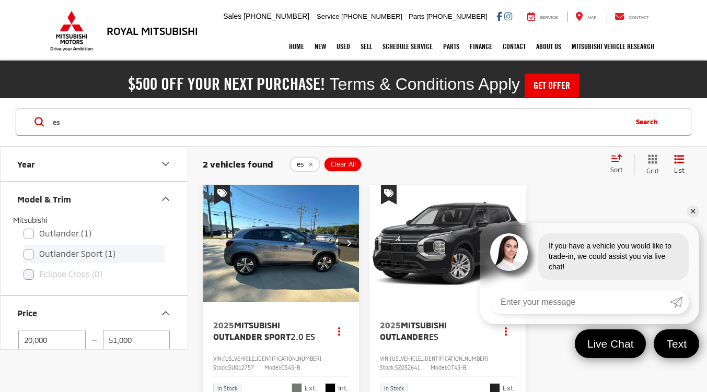
click at [87, 255] on label "Outlander Sport (1)" at bounding box center [94, 254] width 141 height 18
click at [24, 248] on input "Outlander Sport (1)" at bounding box center [24, 247] width 1 height 1
click at [37, 253] on label "Outlander Sport (1)" at bounding box center [94, 254] width 141 height 18
click at [24, 248] on input "Outlander Sport (1)" at bounding box center [24, 247] width 1 height 1
checkbox input "false"
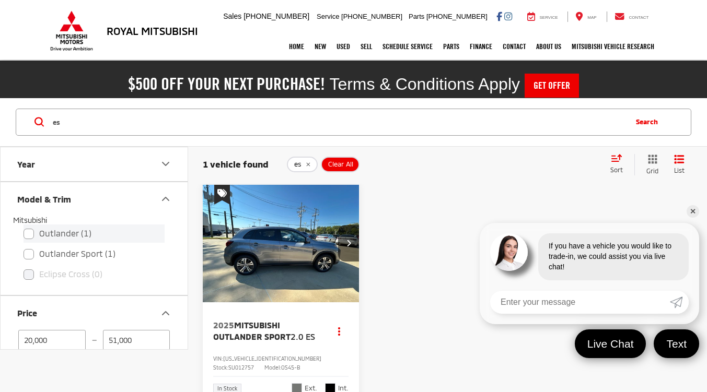
click at [31, 233] on label "Outlander (1)" at bounding box center [94, 234] width 141 height 18
click at [24, 227] on input "Outlander (1)" at bounding box center [24, 227] width 1 height 1
checkbox input "true"
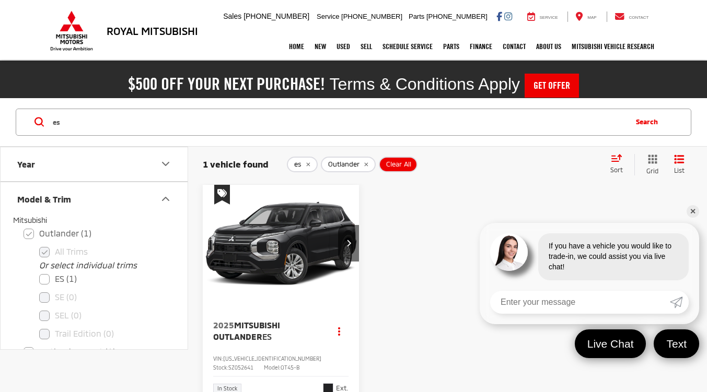
click at [130, 129] on input "es" at bounding box center [339, 122] width 574 height 25
type input "e"
type input "se"
checkbox input "false"
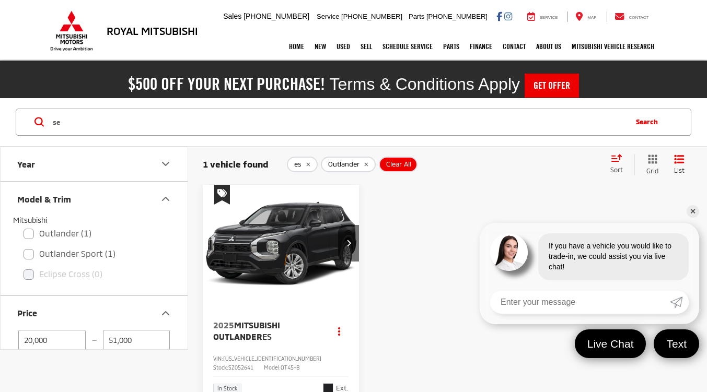
checkbox input "false"
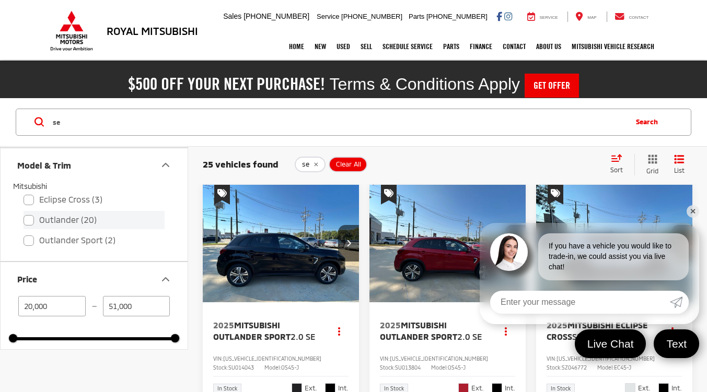
scroll to position [52, 0]
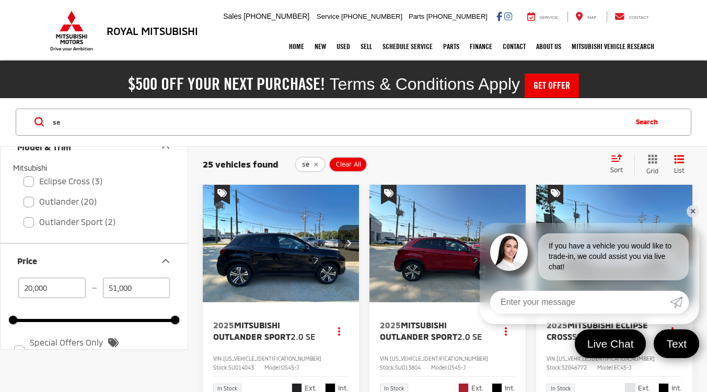
click at [695, 213] on link "✕" at bounding box center [692, 211] width 13 height 13
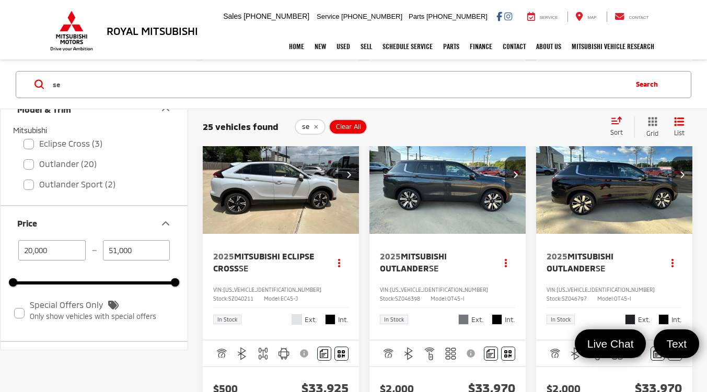
scroll to position [679, 0]
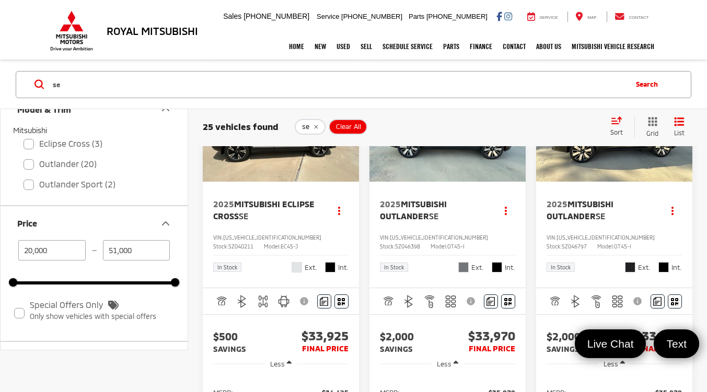
click at [617, 183] on img "2025 Mitsubishi Outlander SE 0" at bounding box center [614, 123] width 158 height 119
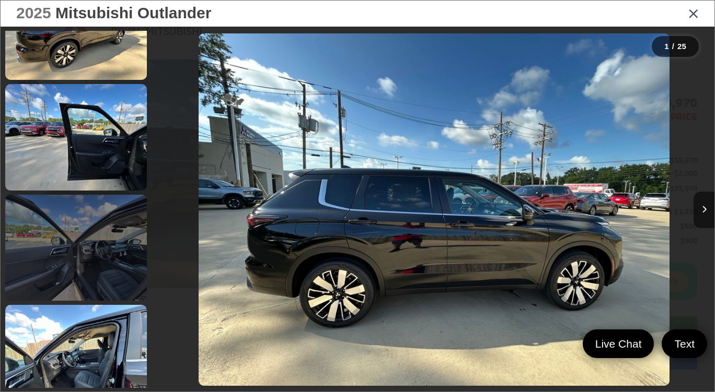
scroll to position [888, 0]
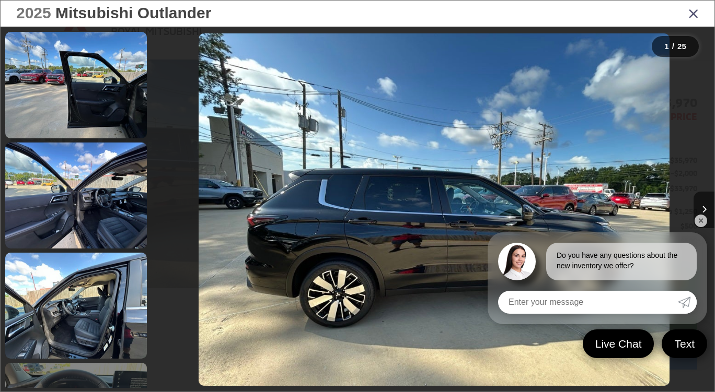
click at [96, 313] on link at bounding box center [76, 306] width 142 height 106
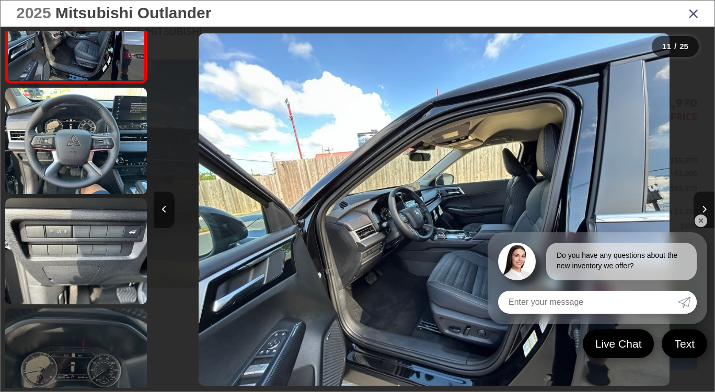
scroll to position [1169, 0]
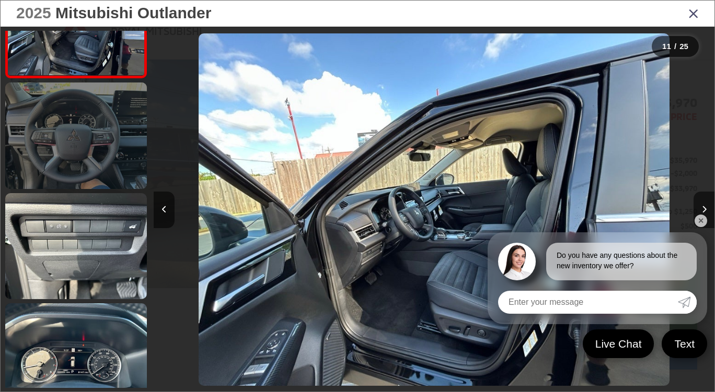
click at [100, 173] on link at bounding box center [76, 136] width 142 height 106
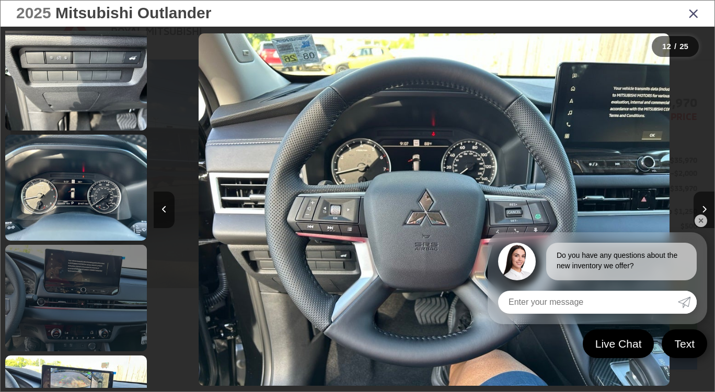
scroll to position [1383, 0]
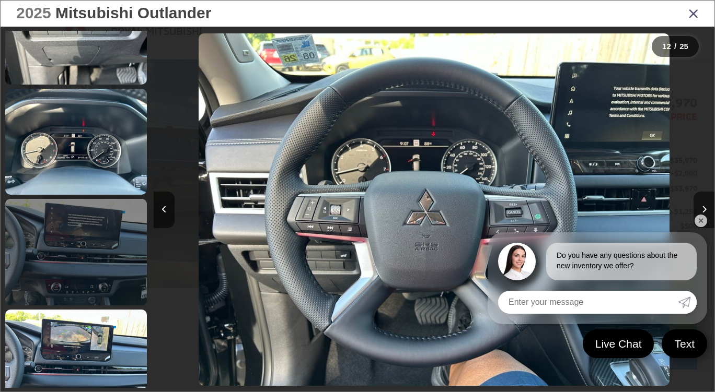
click at [64, 227] on link at bounding box center [76, 252] width 142 height 106
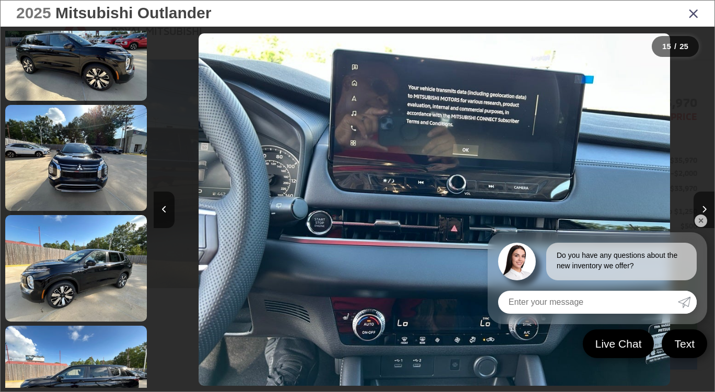
scroll to position [0, 0]
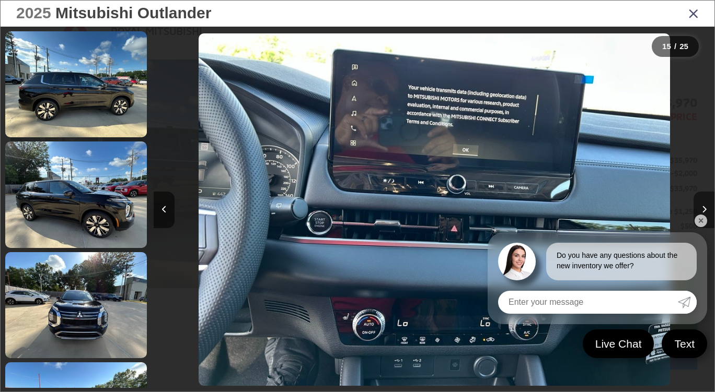
click at [703, 224] on link "✕" at bounding box center [700, 221] width 13 height 13
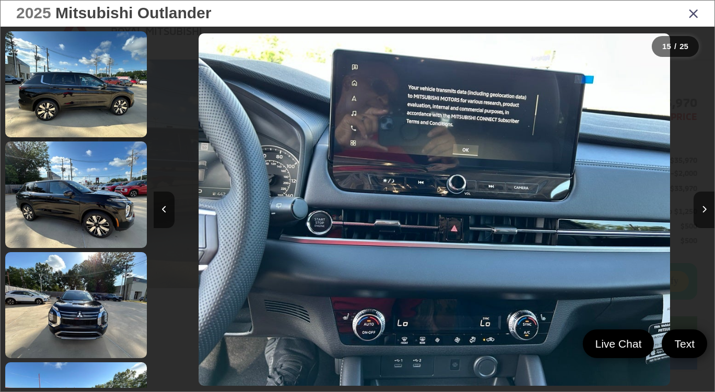
click at [692, 16] on icon "Close gallery" at bounding box center [693, 13] width 10 height 14
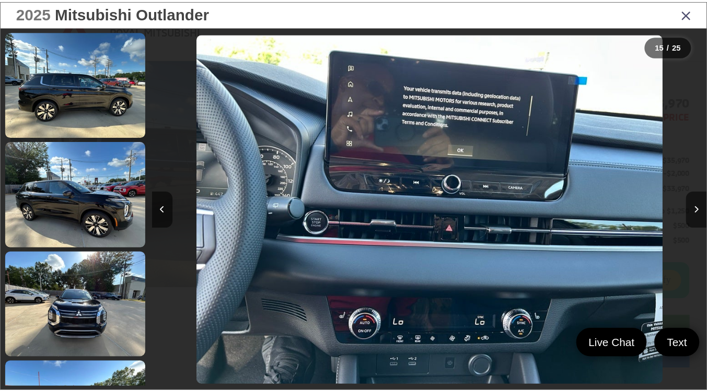
scroll to position [157, 0]
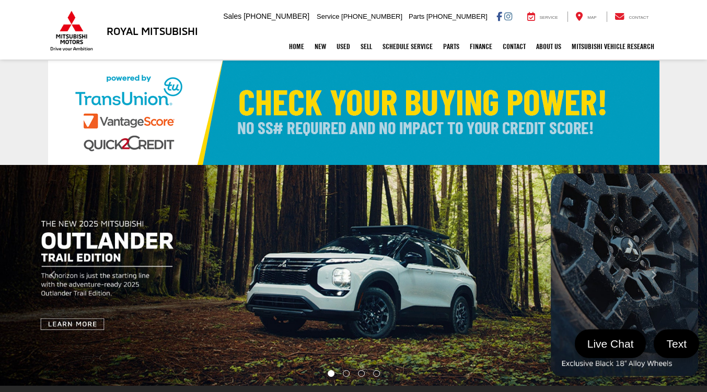
click at [323, 99] on img at bounding box center [353, 113] width 611 height 104
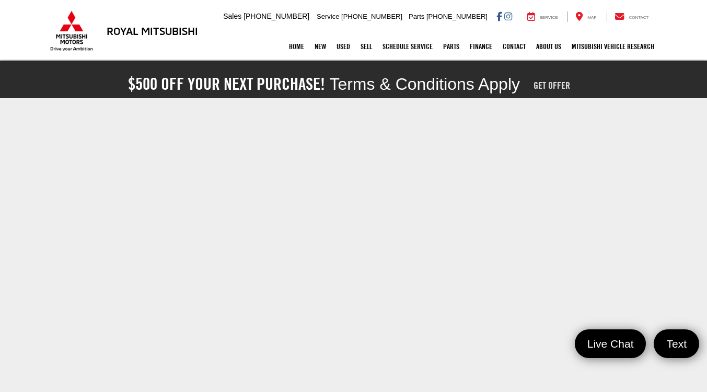
click at [543, 84] on link "Get Offer" at bounding box center [551, 86] width 54 height 24
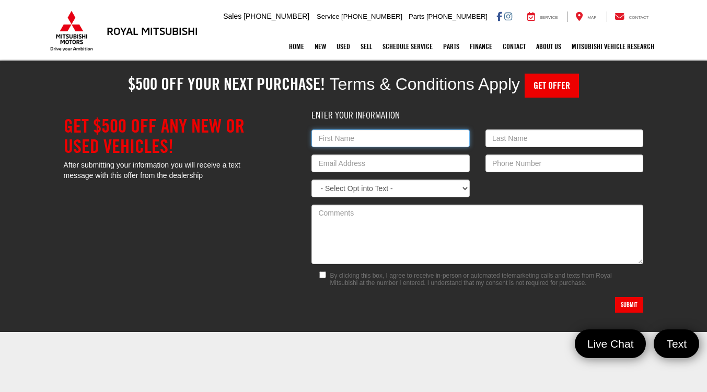
click at [342, 142] on input "First Name:" at bounding box center [390, 139] width 158 height 18
click at [351, 135] on input "First Name:" at bounding box center [390, 139] width 158 height 18
type input "royeshia"
type input "[PERSON_NAME]"
type input "[EMAIL_ADDRESS][DOMAIN_NAME]"
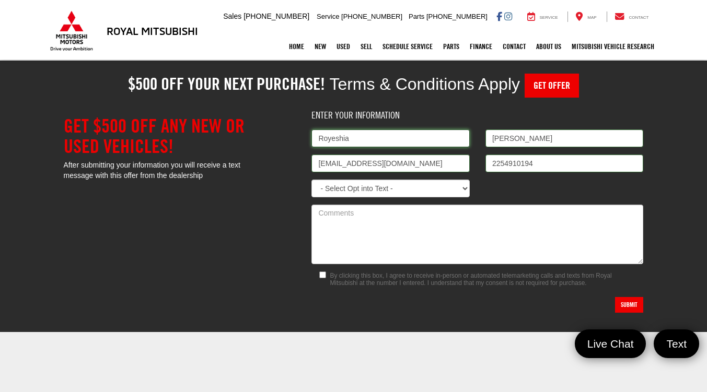
type input "[PHONE_NUMBER]"
click at [414, 191] on select "- Select Opt into Text - Yes No" at bounding box center [390, 189] width 158 height 18
select select "0"
click at [311, 180] on select "- Select Opt into Text - Yes No" at bounding box center [390, 189] width 158 height 18
click at [325, 273] on input "By clicking this box, I agree to receive in-person or automated telemarketing c…" at bounding box center [322, 275] width 7 height 7
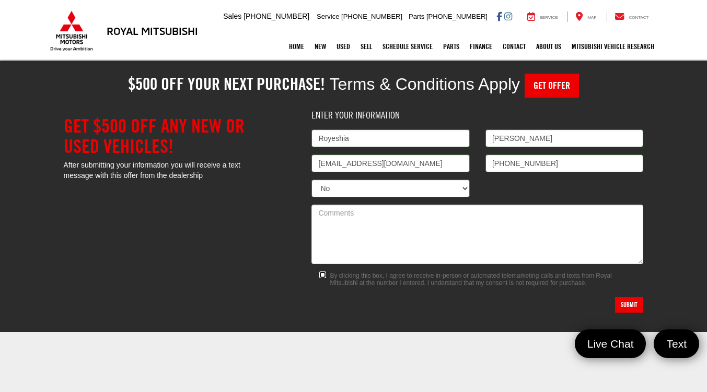
checkbox input "true"
click at [632, 306] on button "Submit" at bounding box center [629, 305] width 28 height 16
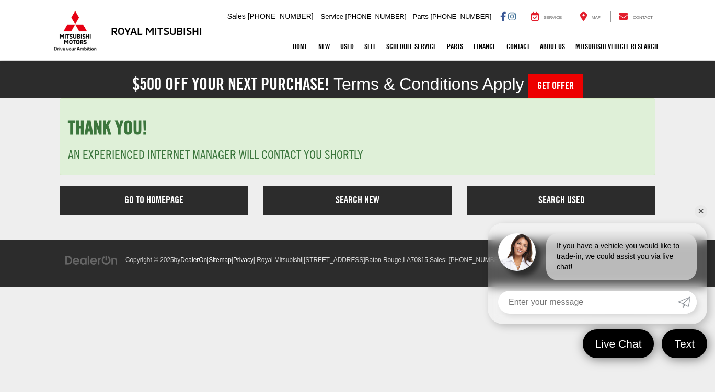
click at [696, 213] on link "✕" at bounding box center [700, 211] width 13 height 13
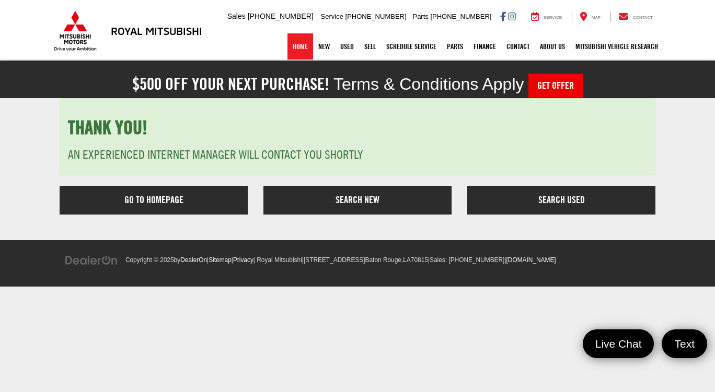
click at [296, 42] on link "Home" at bounding box center [300, 46] width 26 height 26
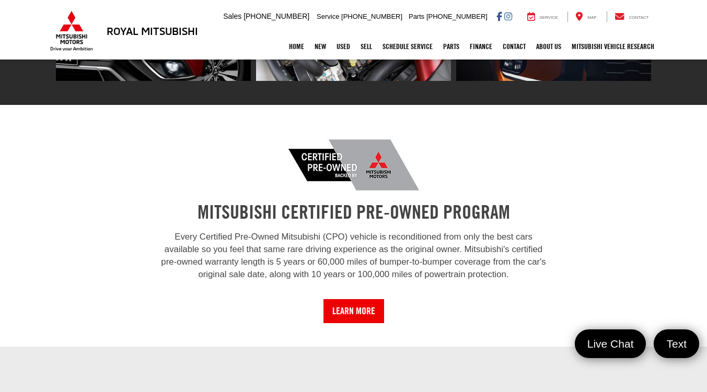
scroll to position [731, 0]
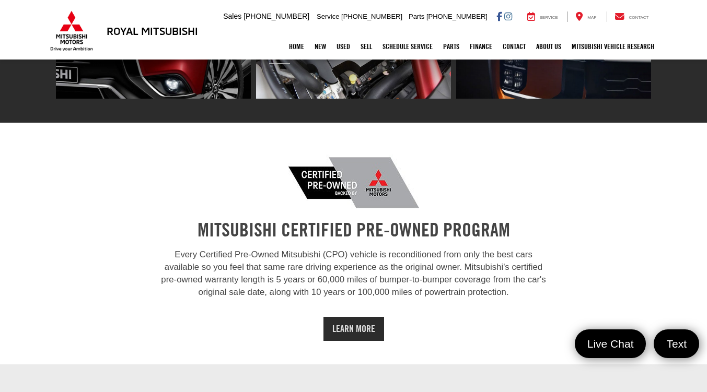
click at [349, 330] on link "Learn More" at bounding box center [353, 329] width 61 height 24
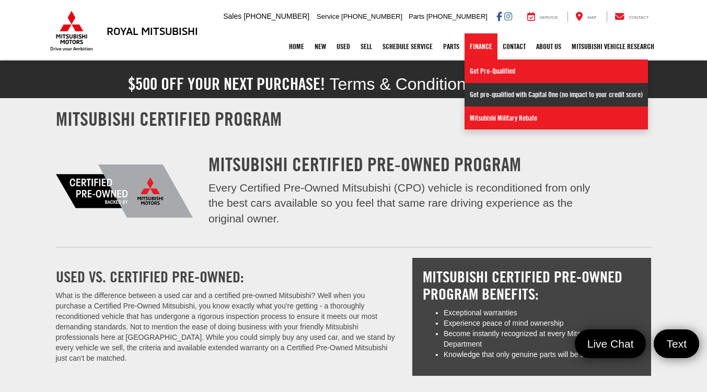
click at [487, 98] on link "Get pre-qualified with Capital One (no impact to your credit score)" at bounding box center [555, 95] width 183 height 24
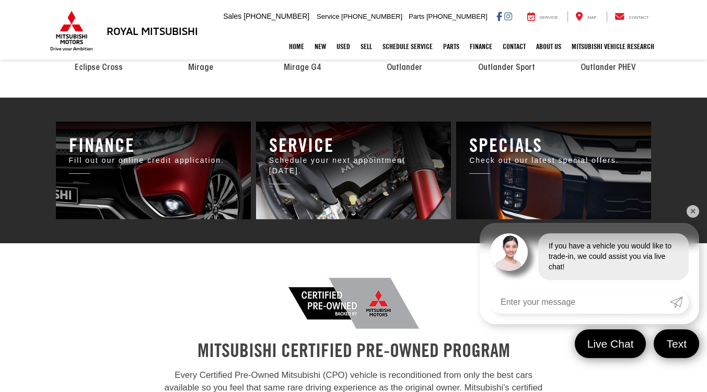
scroll to position [522, 0]
